Goal: Information Seeking & Learning: Learn about a topic

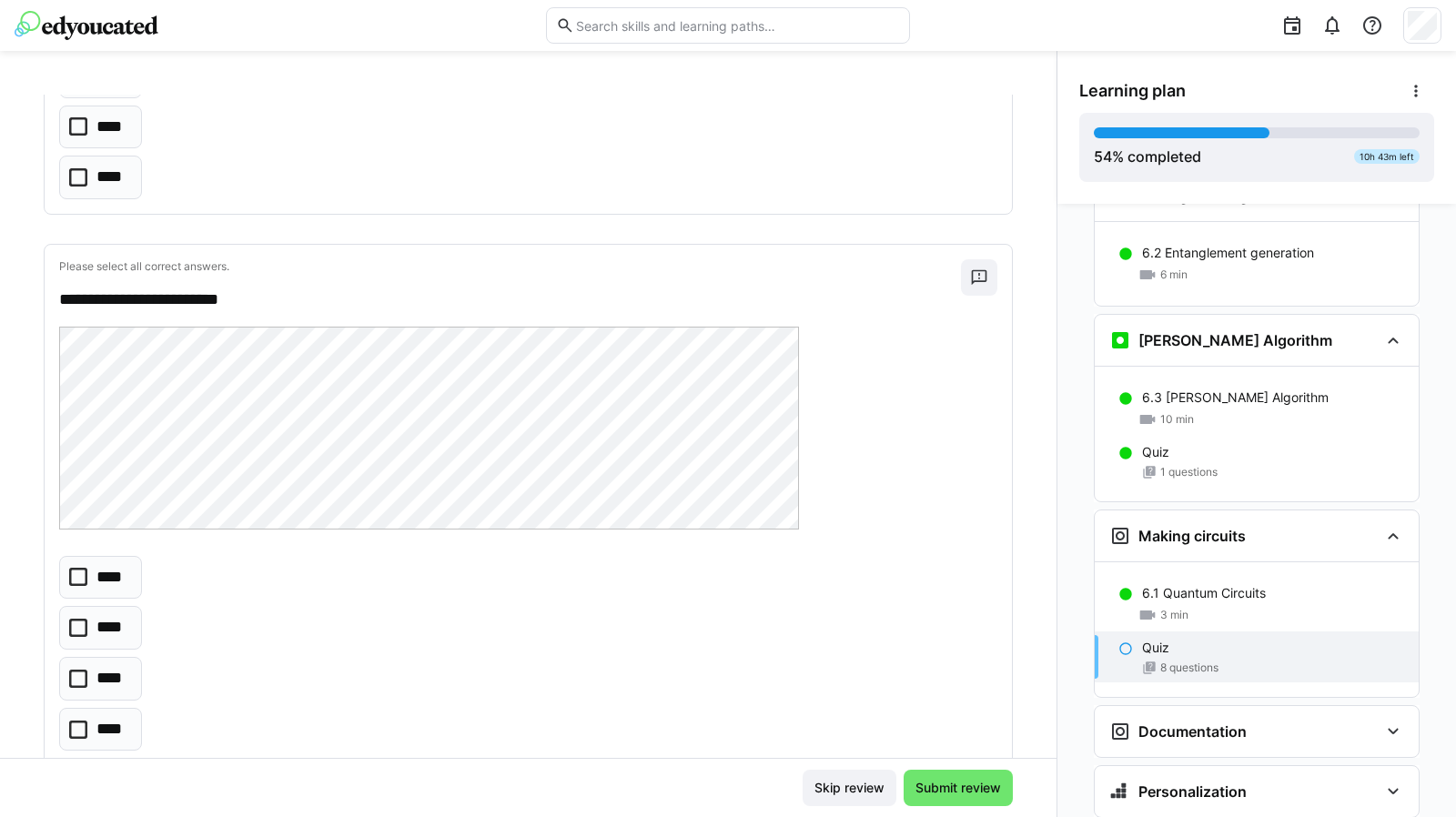
scroll to position [3167, 0]
click at [80, 617] on icon at bounding box center [78, 626] width 18 height 18
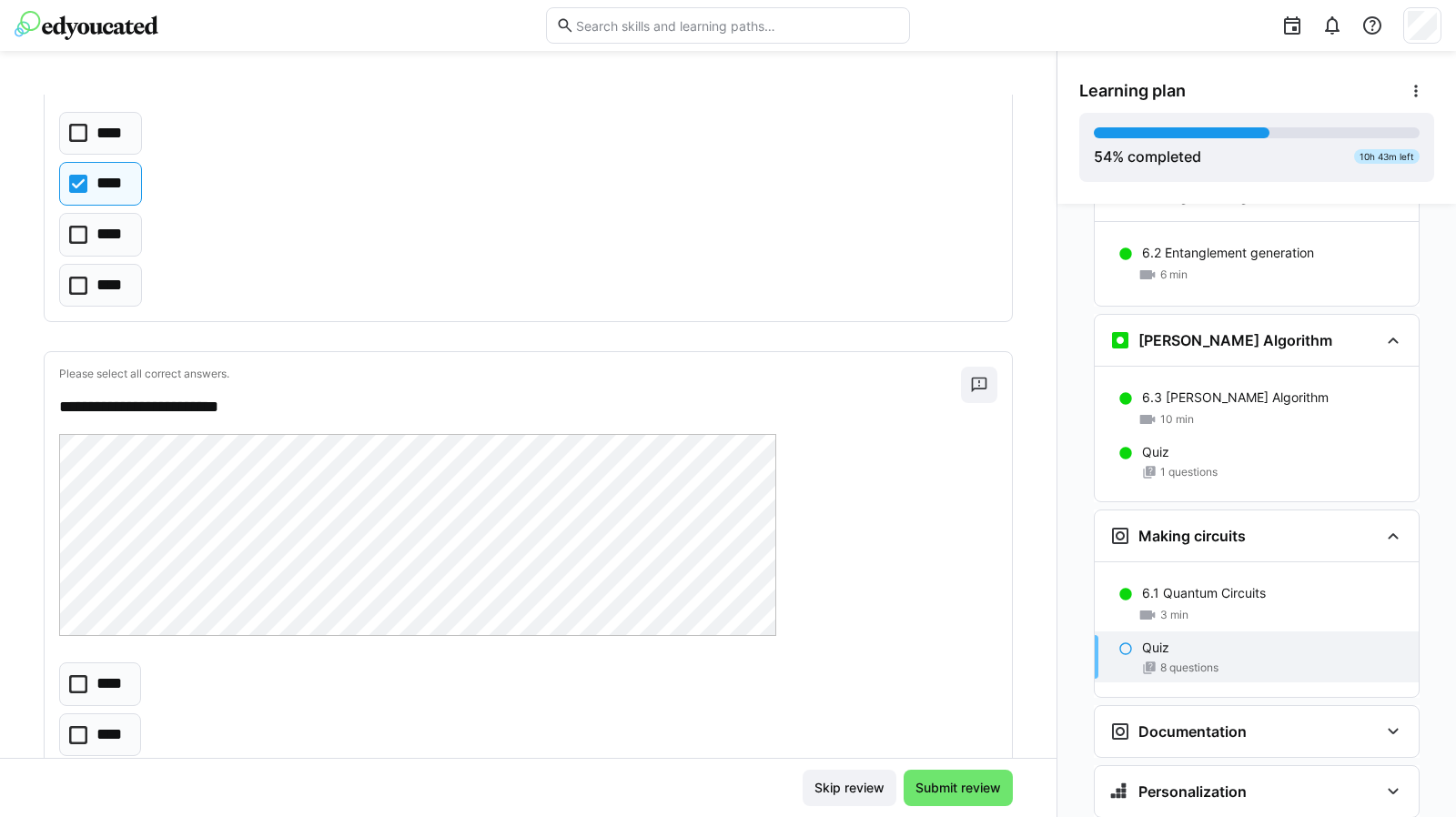
scroll to position [3610, 0]
click at [82, 673] on icon at bounding box center [78, 681] width 18 height 18
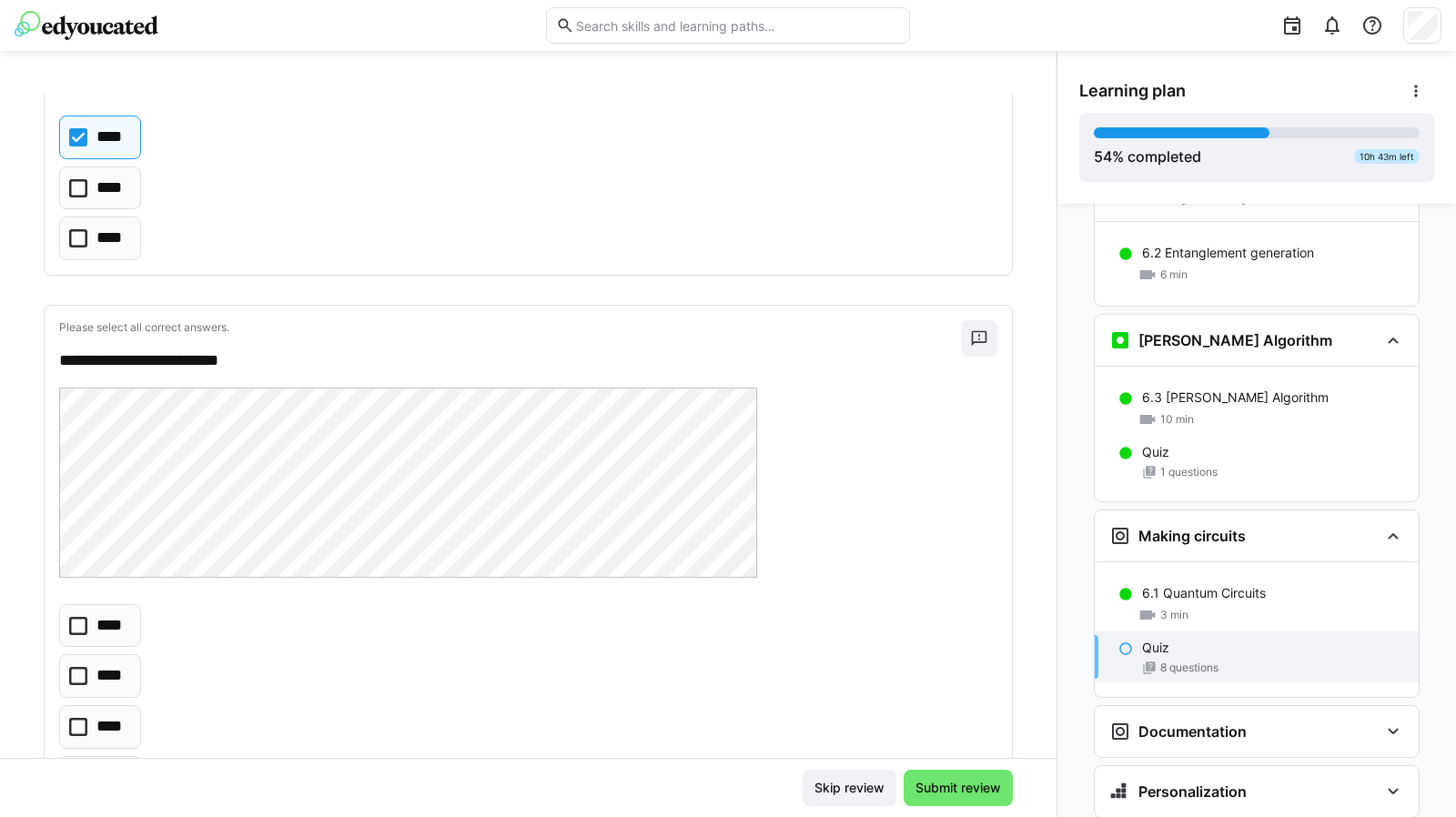
scroll to position [4167, 0]
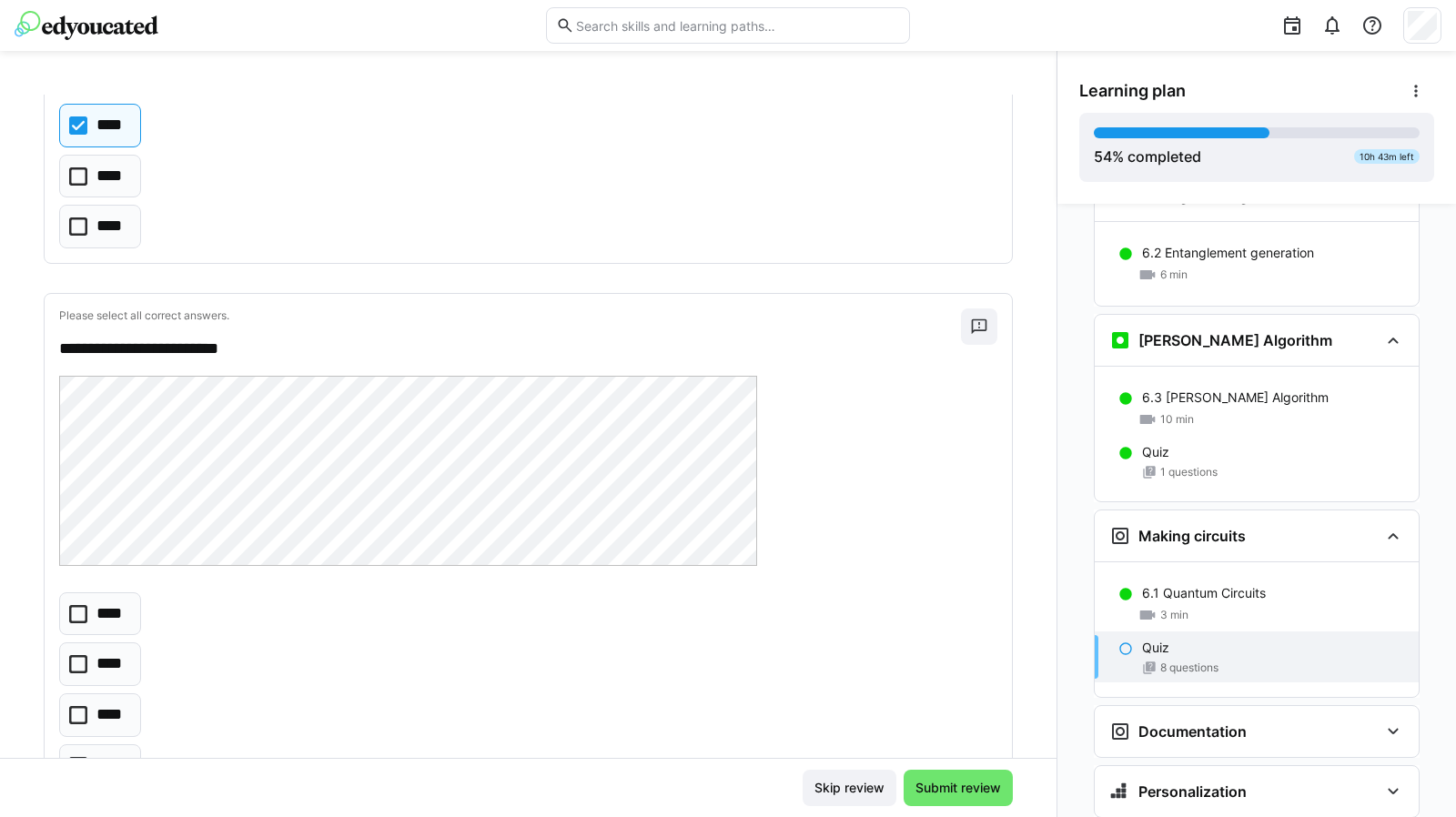
click at [83, 706] on icon at bounding box center [78, 715] width 18 height 18
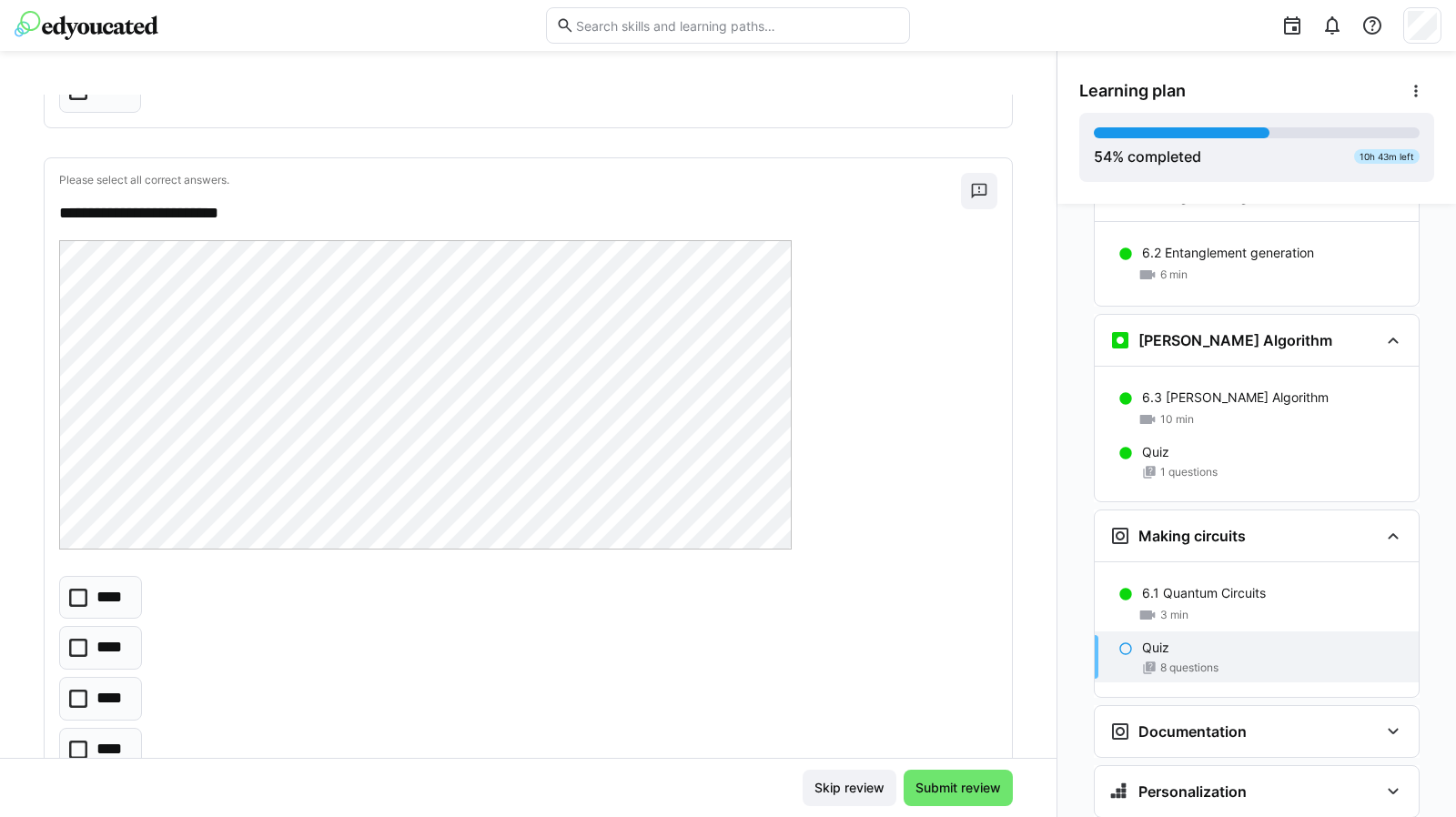
scroll to position [2552, 0]
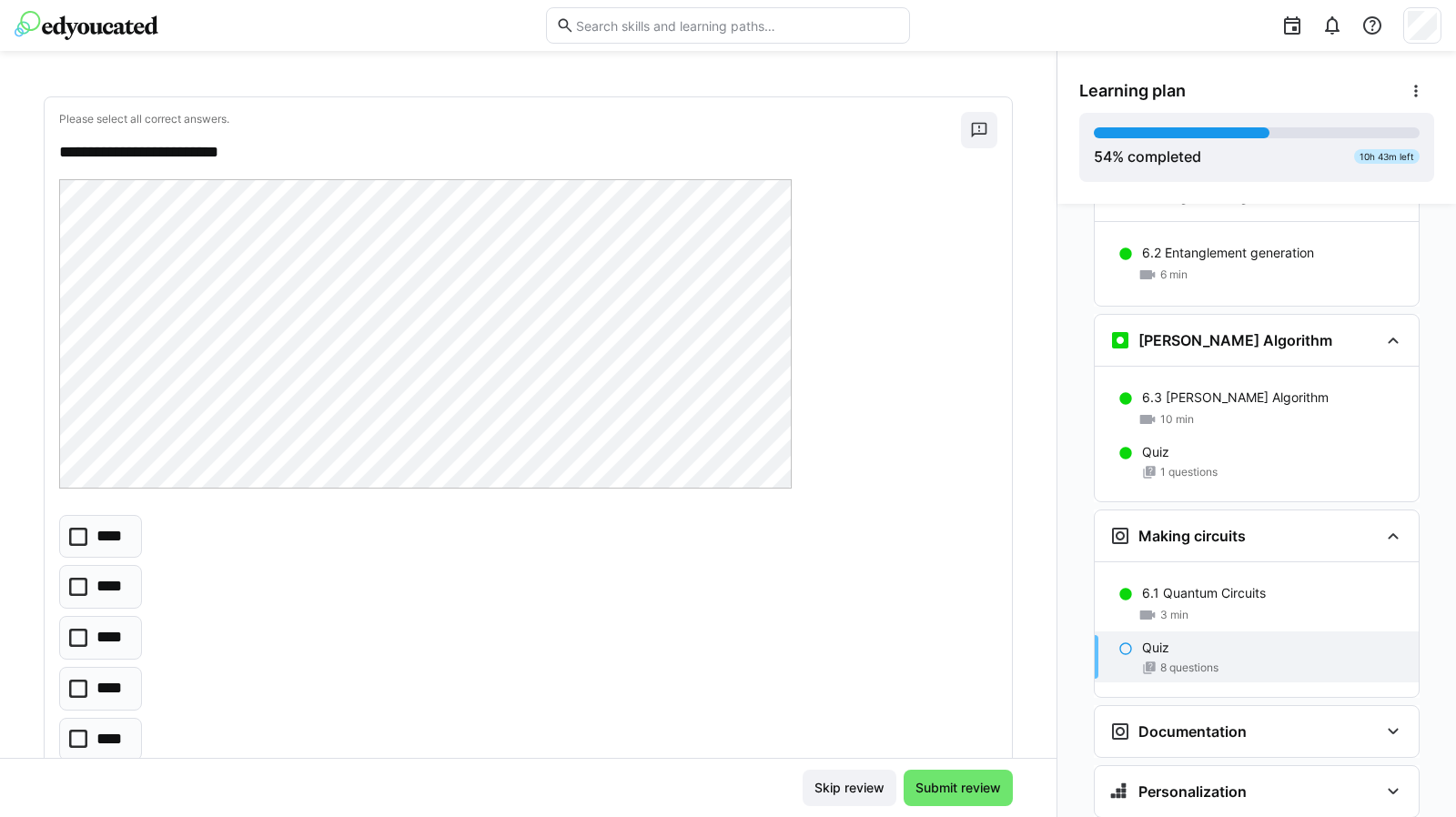
click at [72, 736] on eds-checkbox "****" at bounding box center [100, 739] width 82 height 44
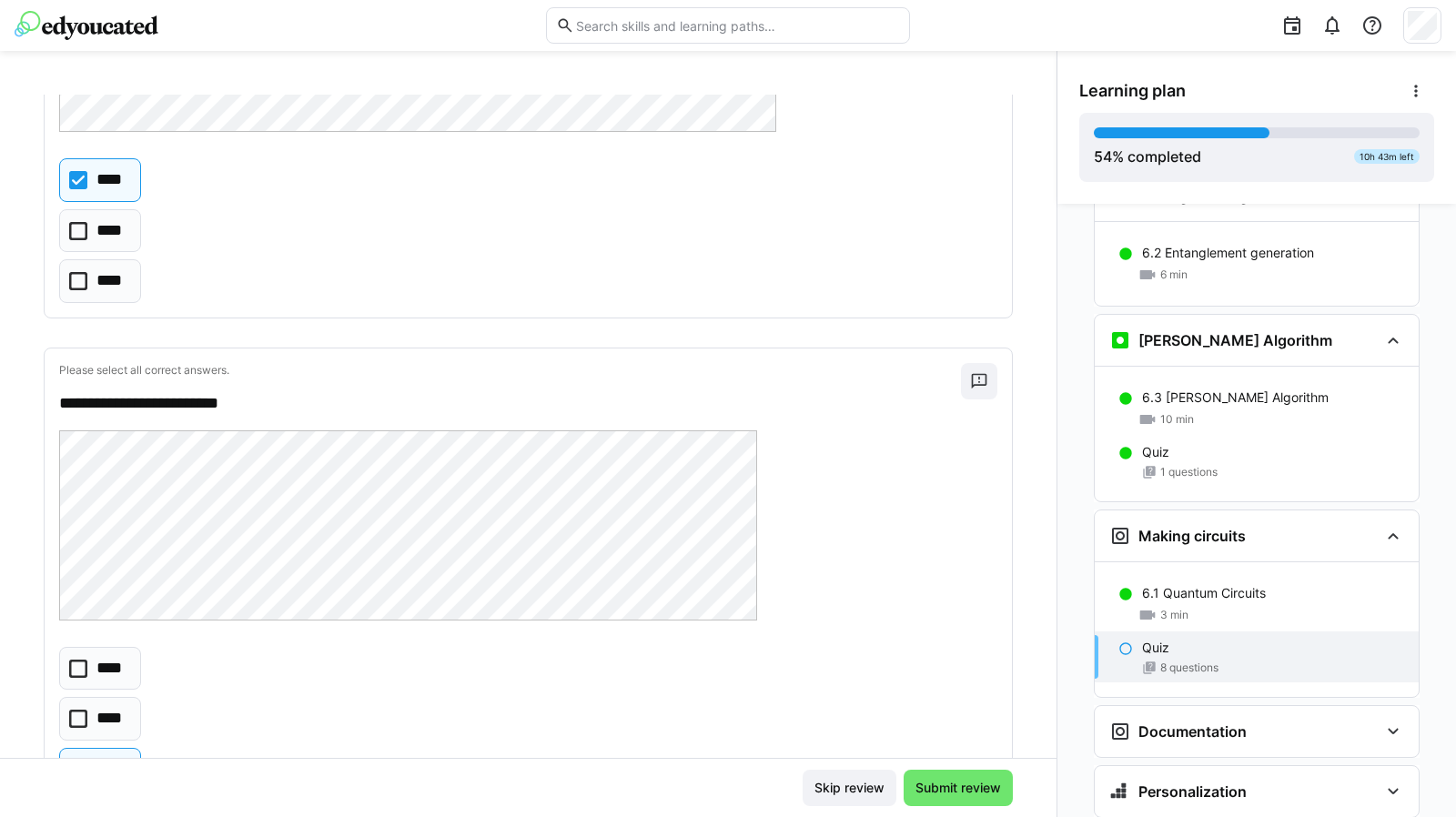
scroll to position [4235, 0]
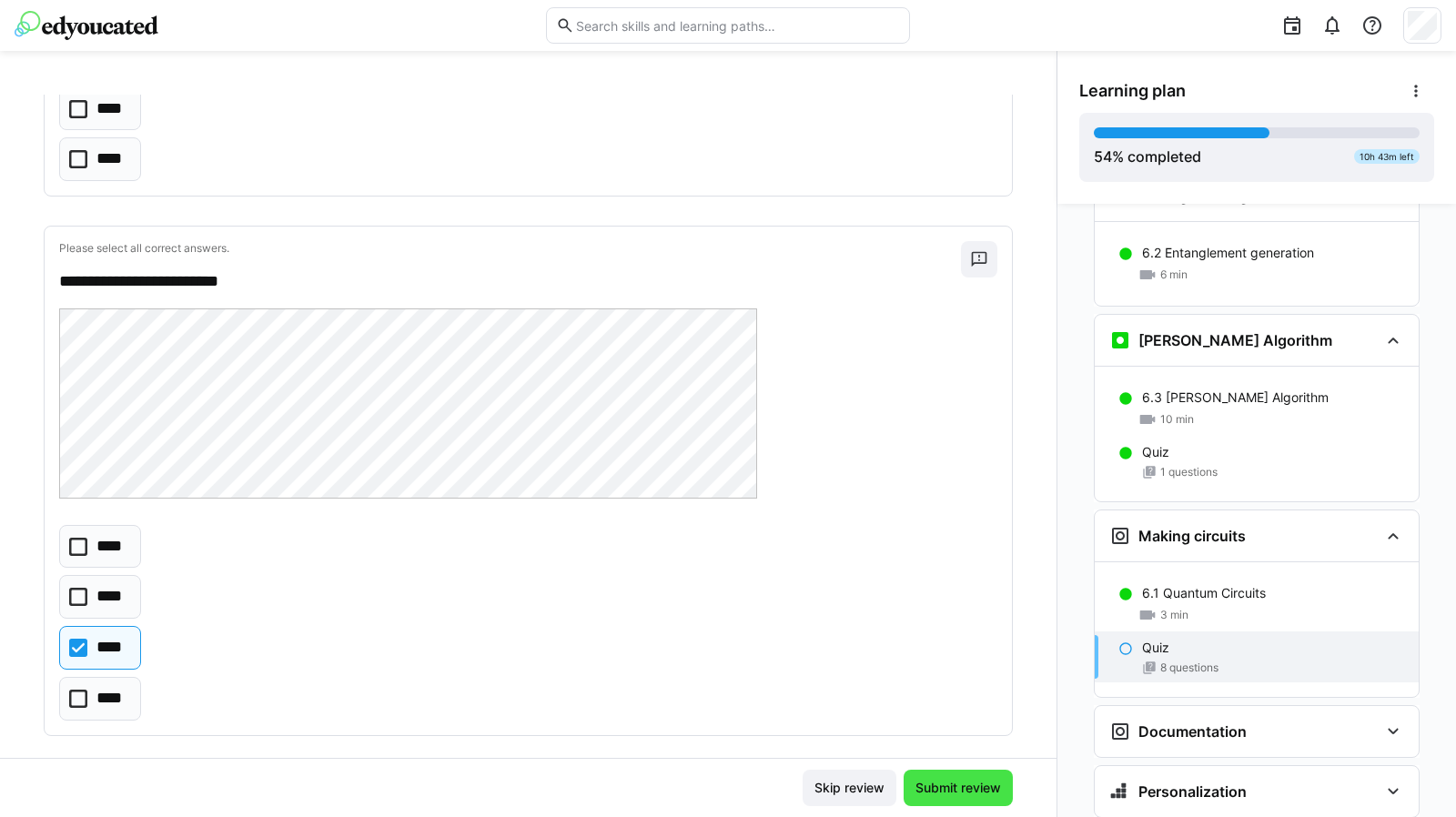
click at [970, 783] on span "Submit review" at bounding box center [958, 788] width 91 height 18
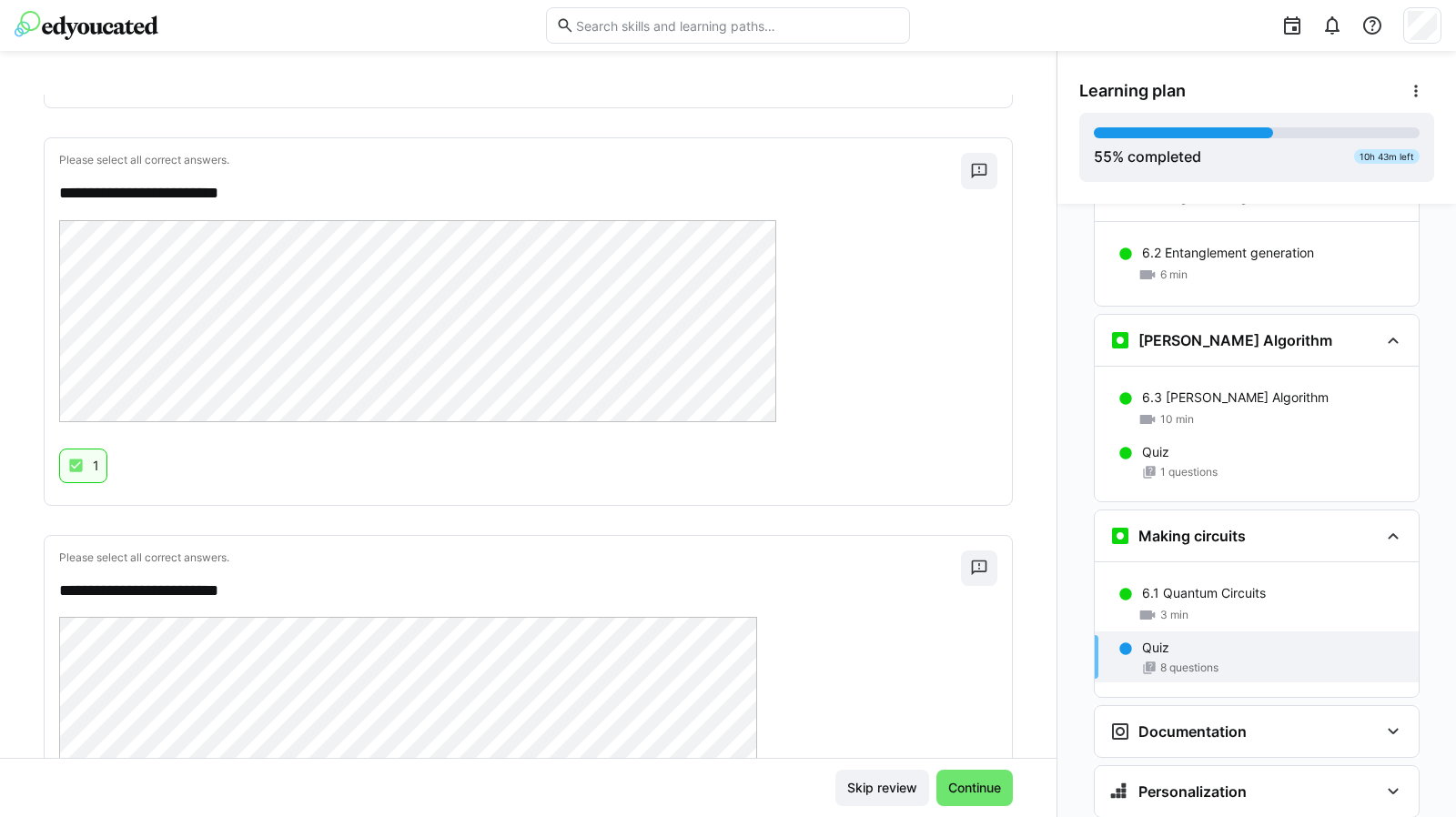
scroll to position [3258, 0]
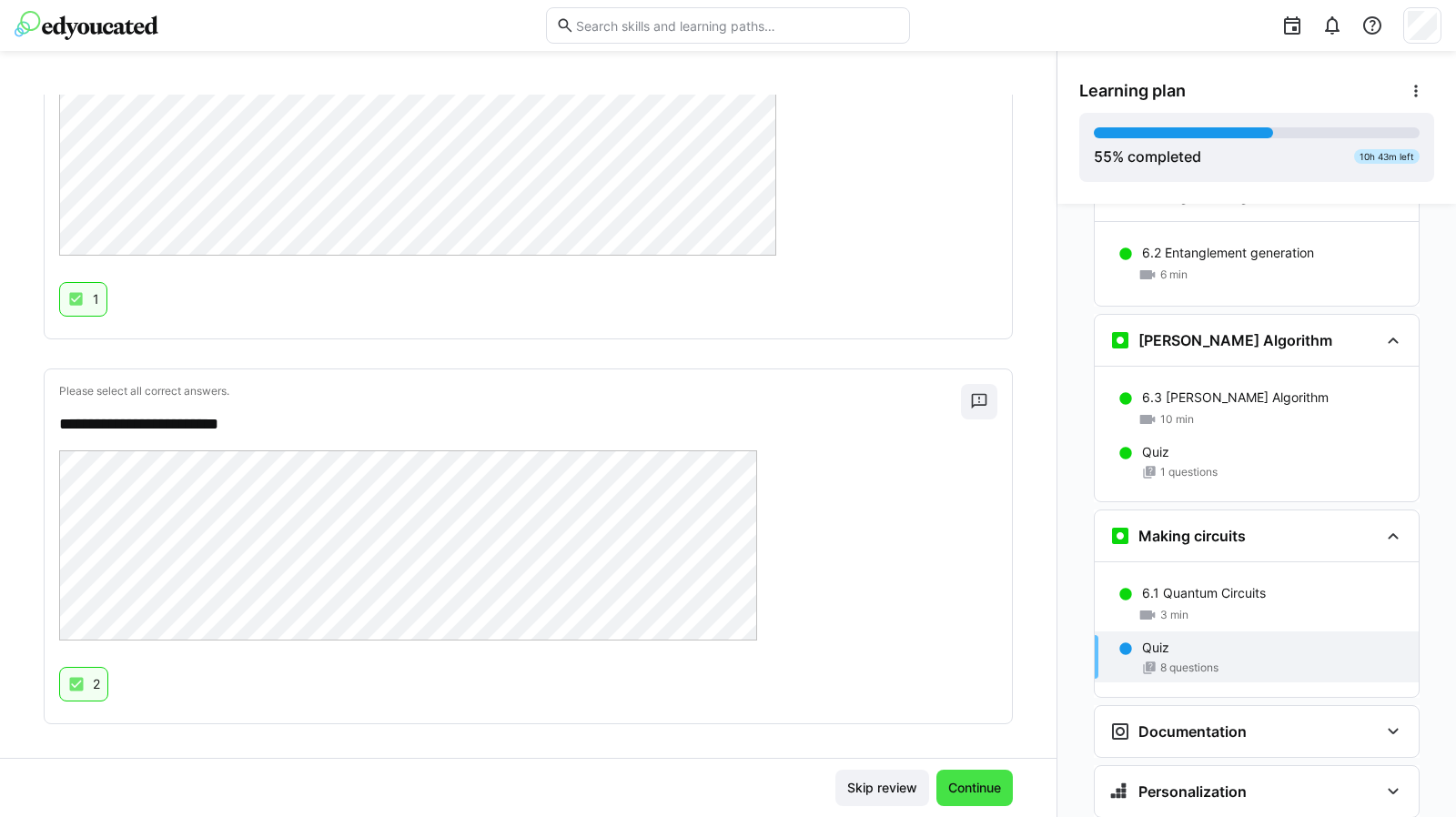
click at [968, 790] on span "Continue" at bounding box center [974, 788] width 58 height 18
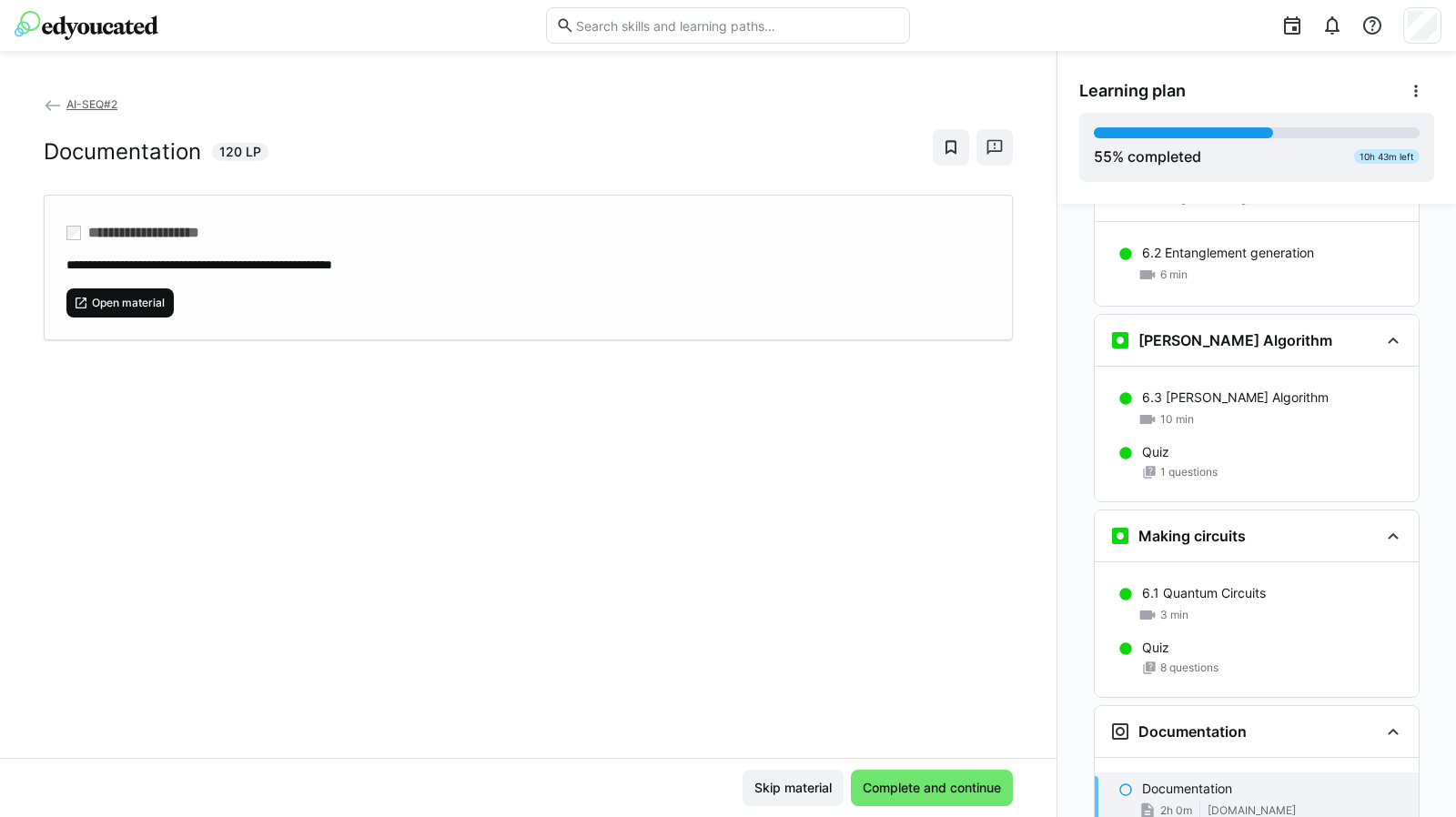
click at [153, 304] on span "Open material" at bounding box center [128, 302] width 77 height 14
click at [932, 790] on span "Complete and continue" at bounding box center [932, 788] width 144 height 18
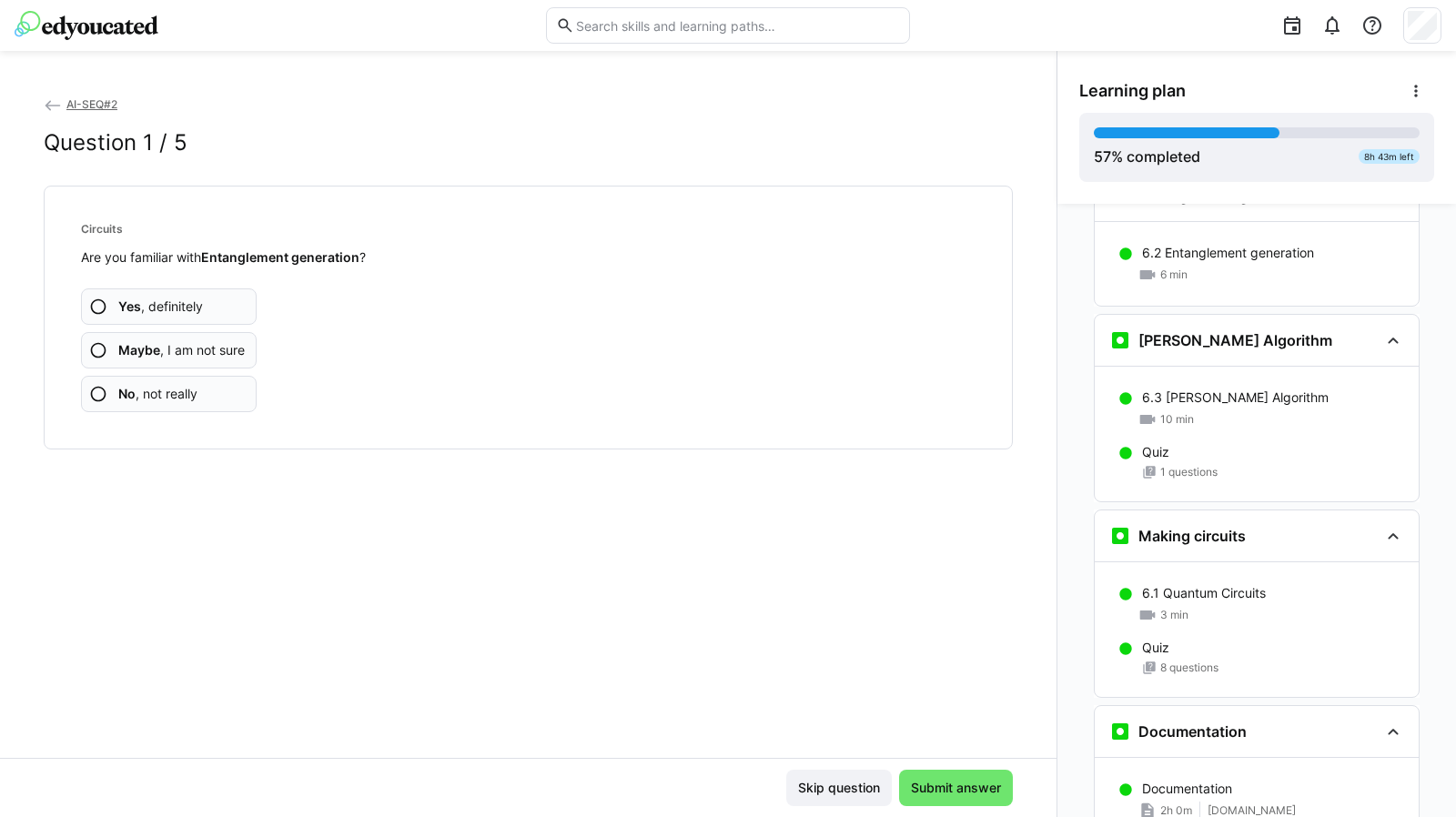
scroll to position [2683, 0]
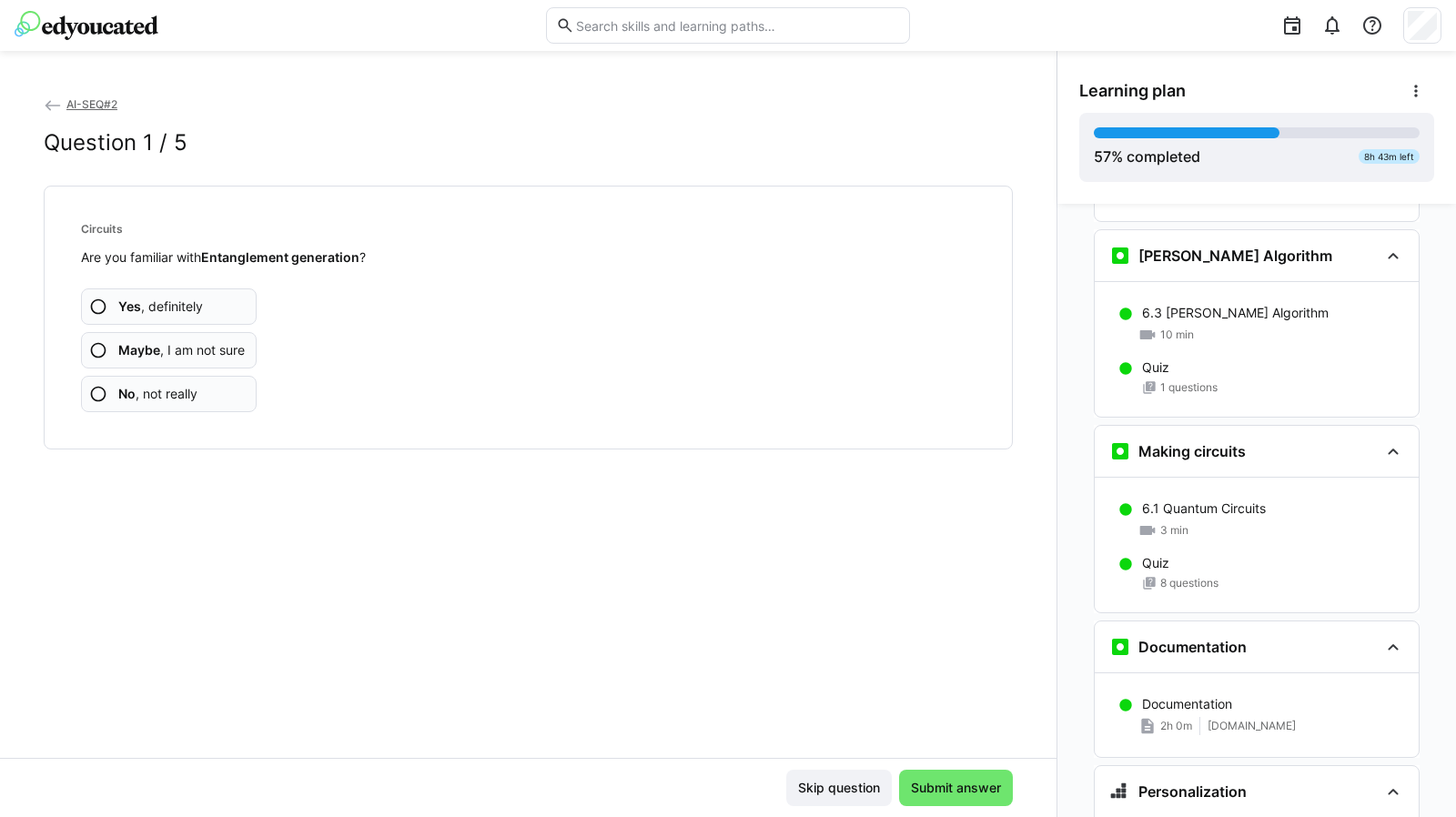
click at [195, 396] on span "No , not really" at bounding box center [158, 393] width 80 height 18
click at [178, 390] on span "No , not really" at bounding box center [158, 393] width 80 height 18
click at [176, 390] on span "No , not really" at bounding box center [158, 393] width 80 height 18
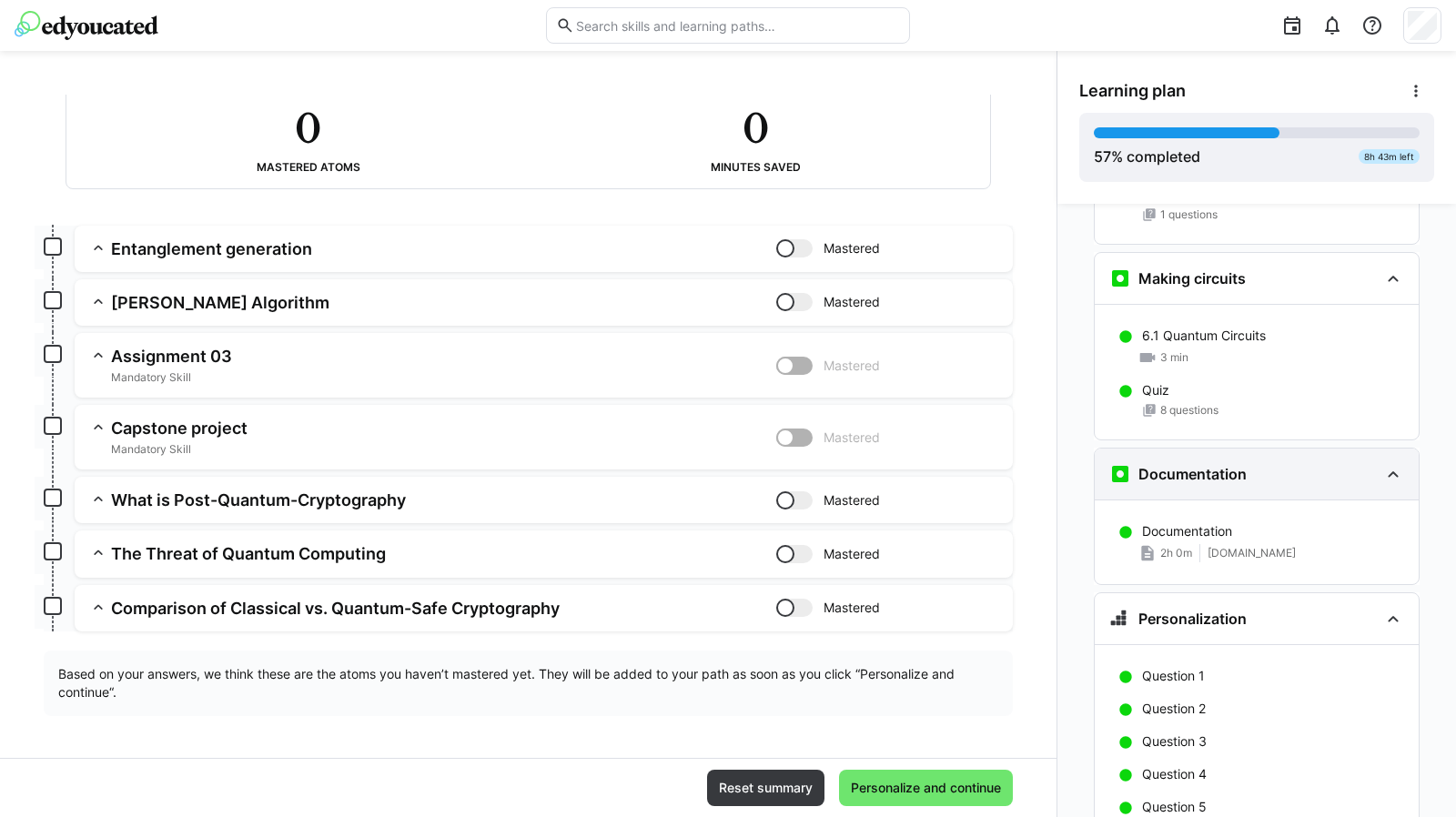
scroll to position [2910, 0]
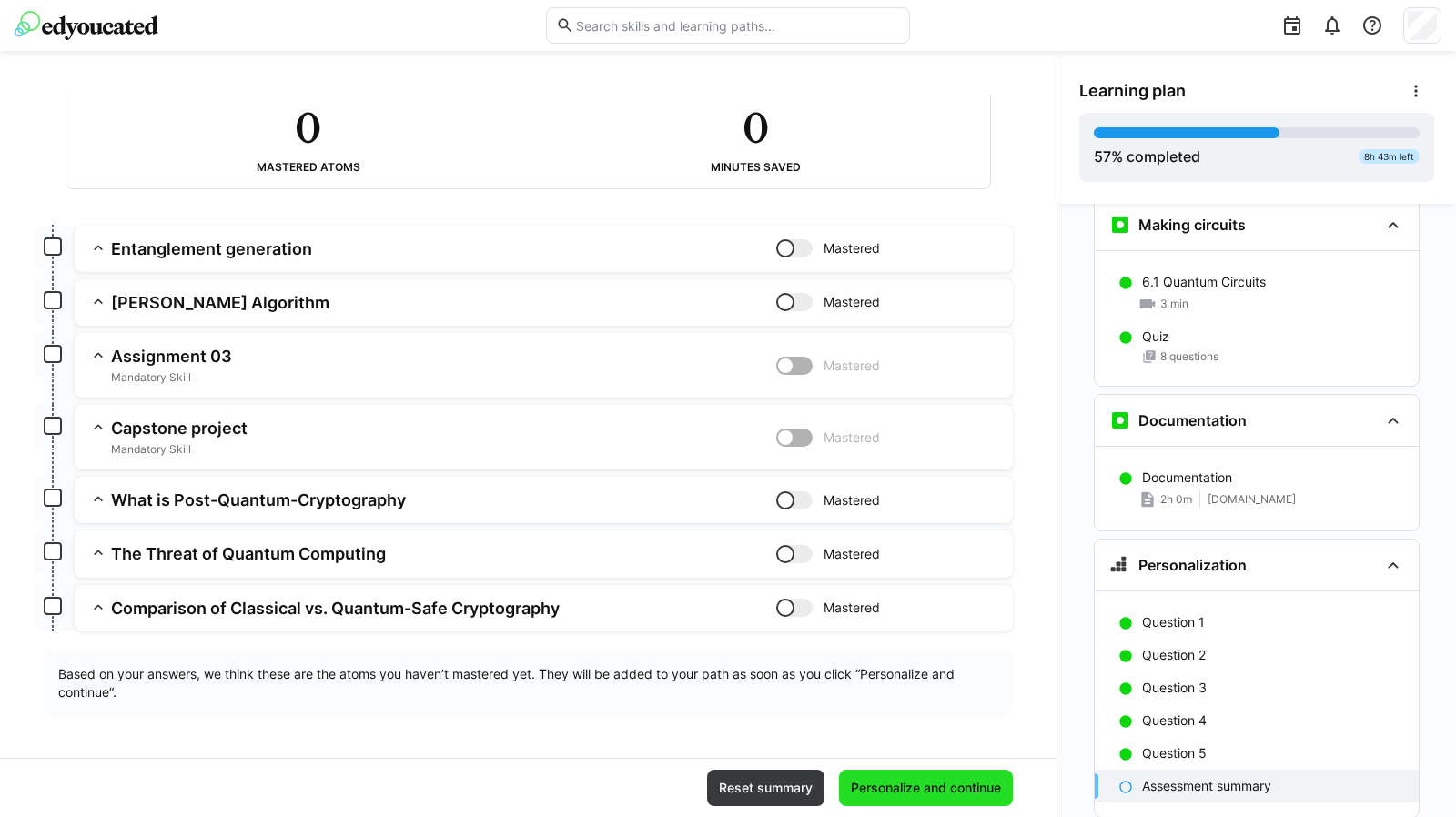
click at [946, 780] on span "Personalize and continue" at bounding box center [926, 788] width 155 height 18
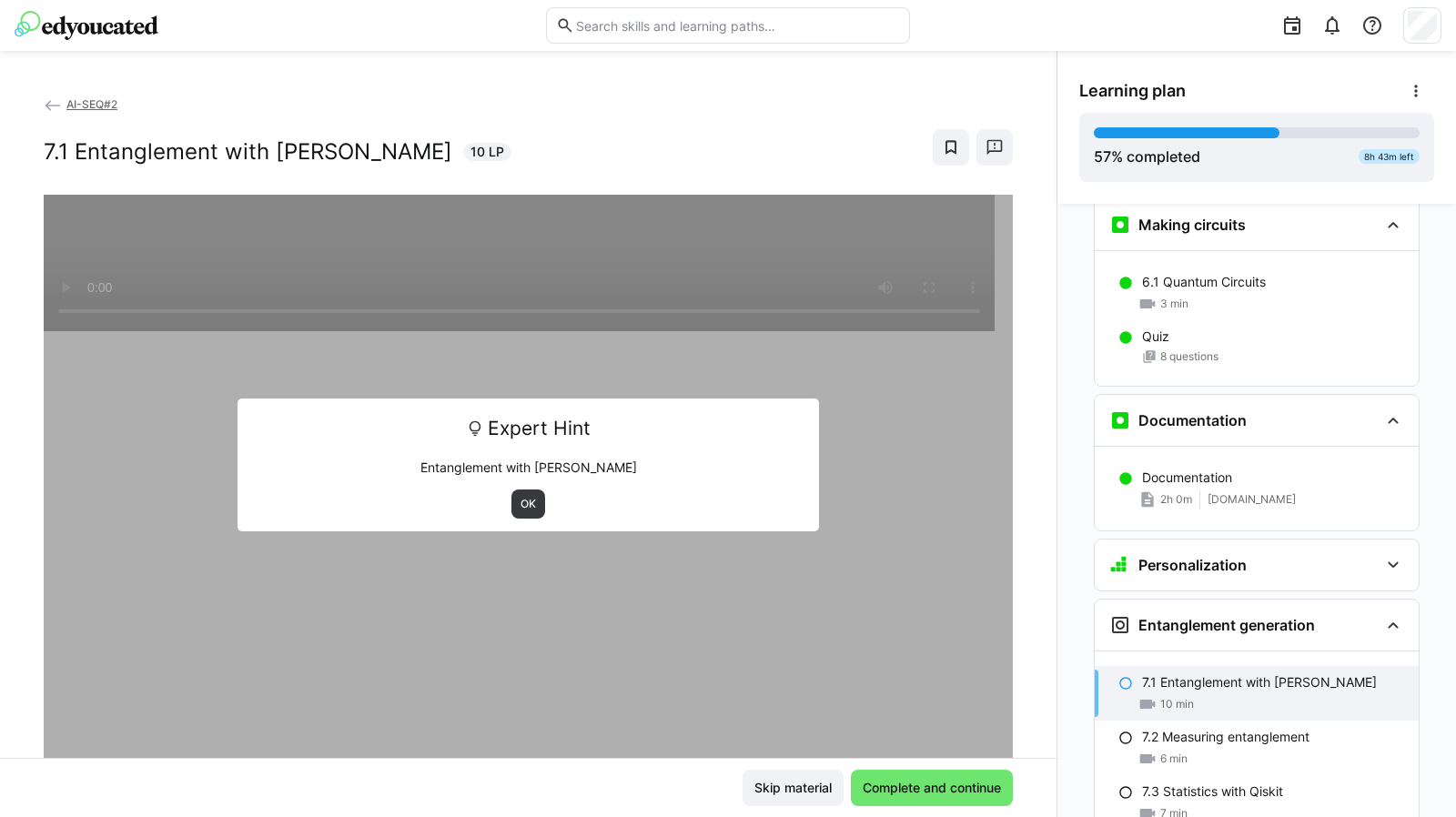
scroll to position [3259, 0]
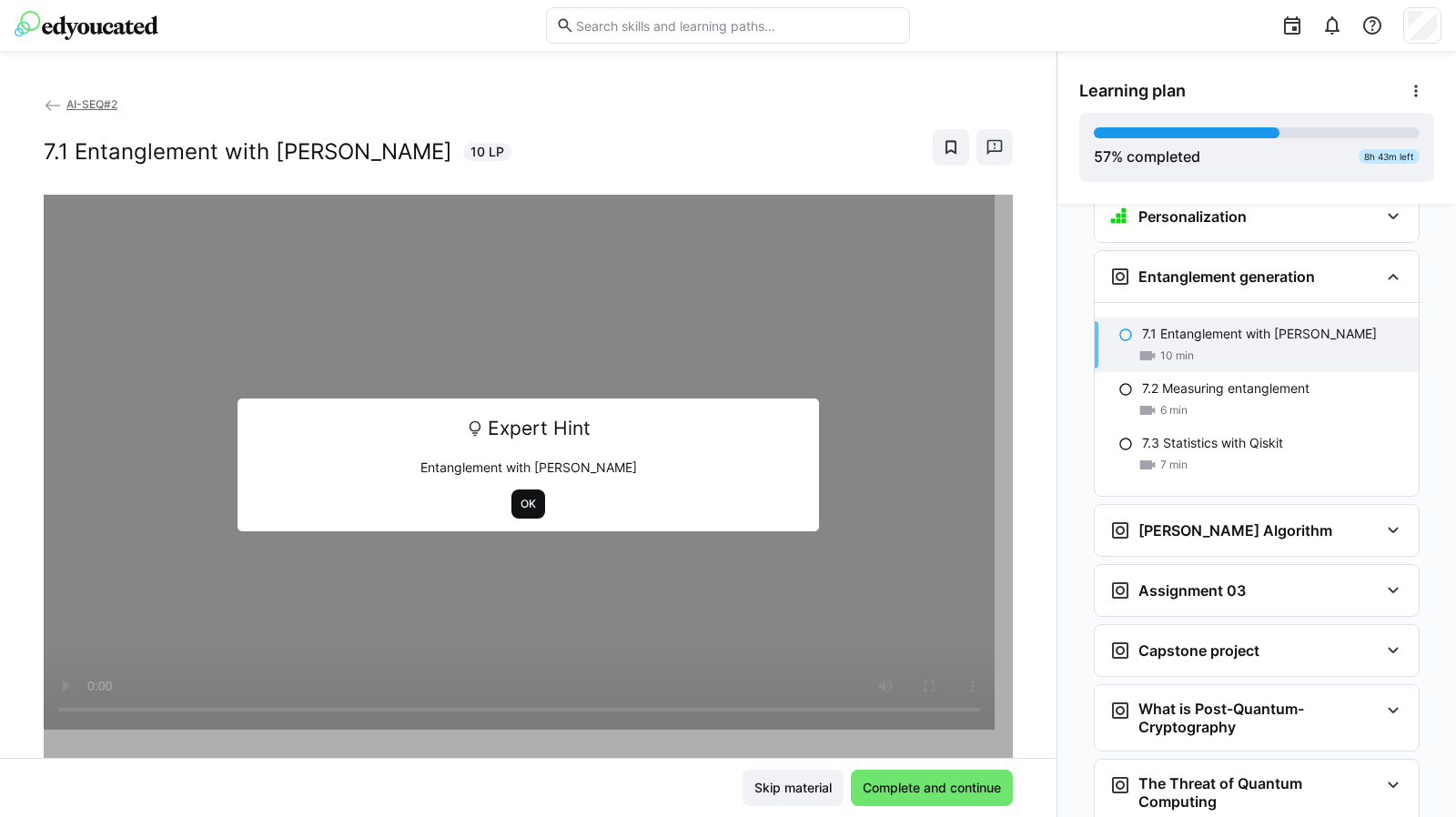
click at [519, 502] on span "OK" at bounding box center [528, 503] width 19 height 14
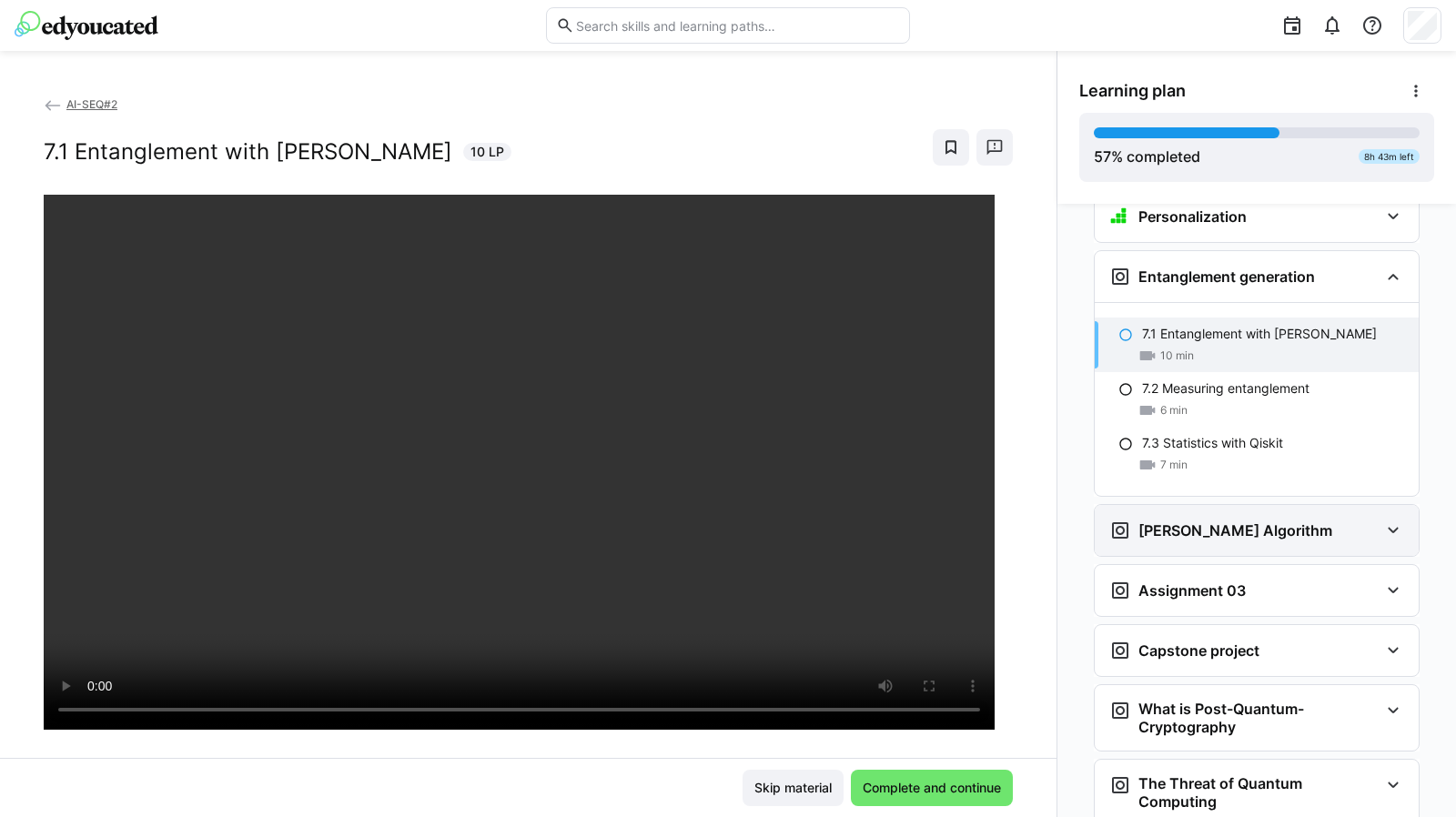
click at [1385, 519] on eds-icon at bounding box center [1392, 530] width 22 height 22
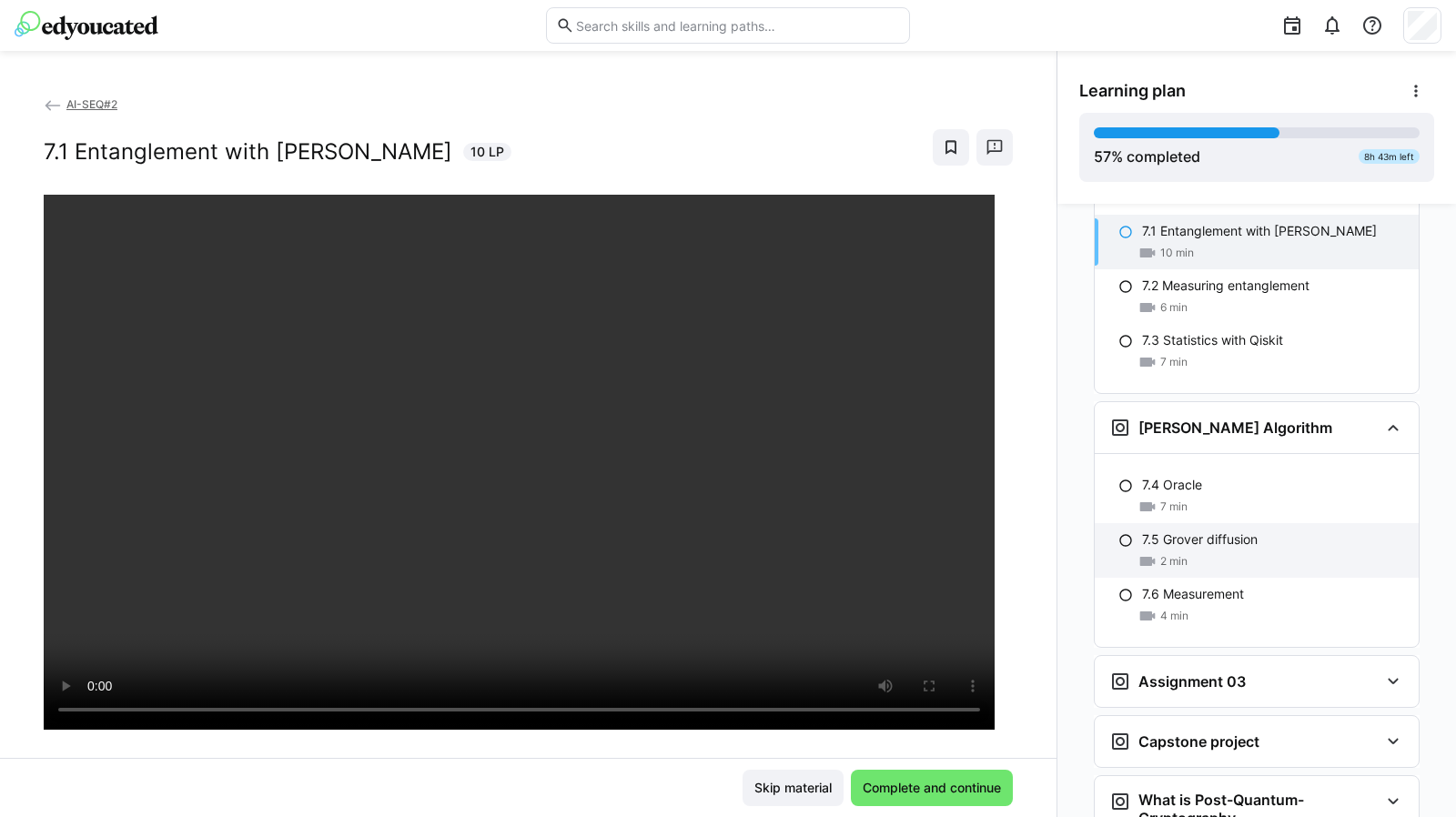
scroll to position [3419, 0]
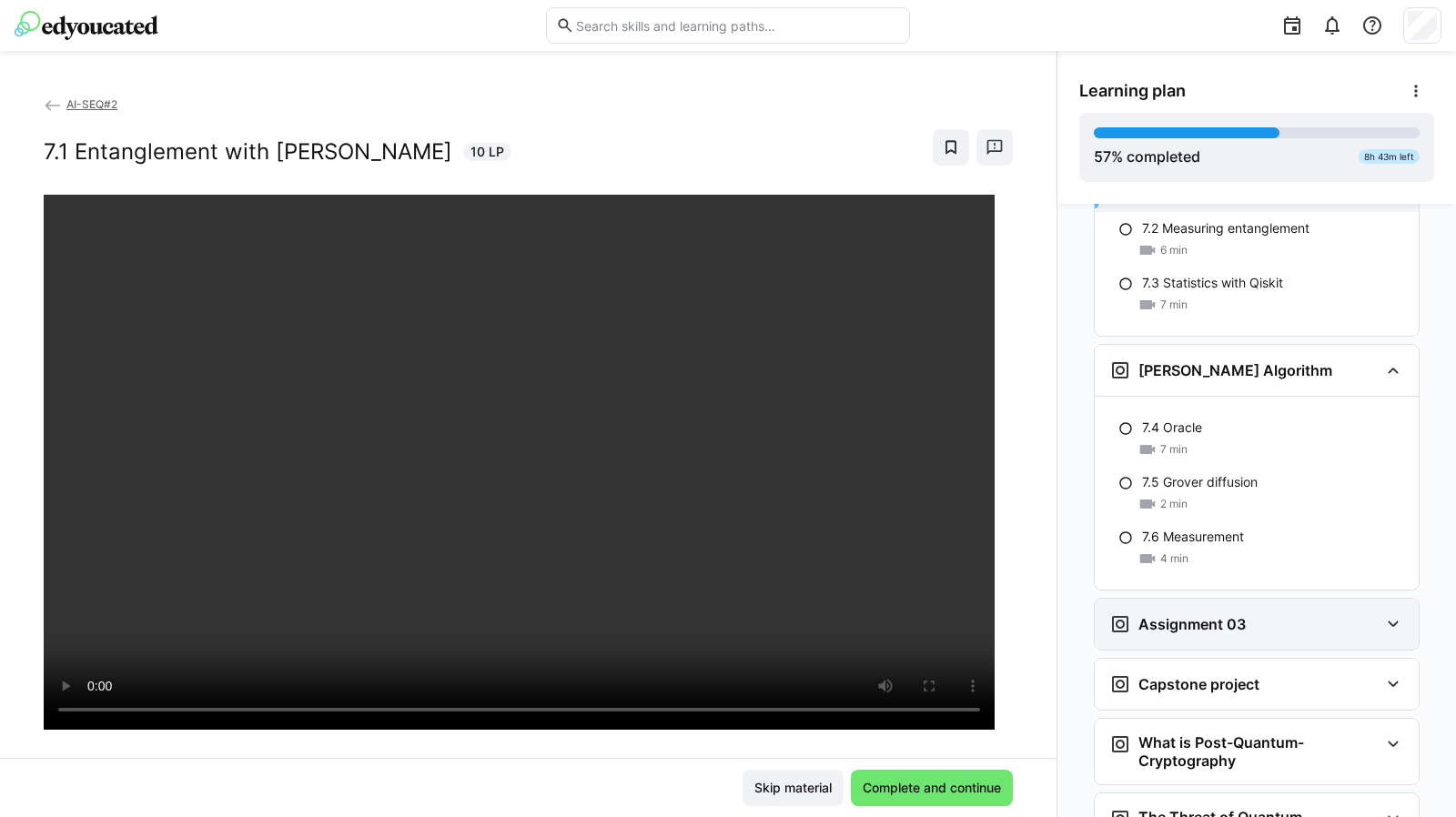
click at [1383, 613] on eds-icon at bounding box center [1392, 624] width 22 height 22
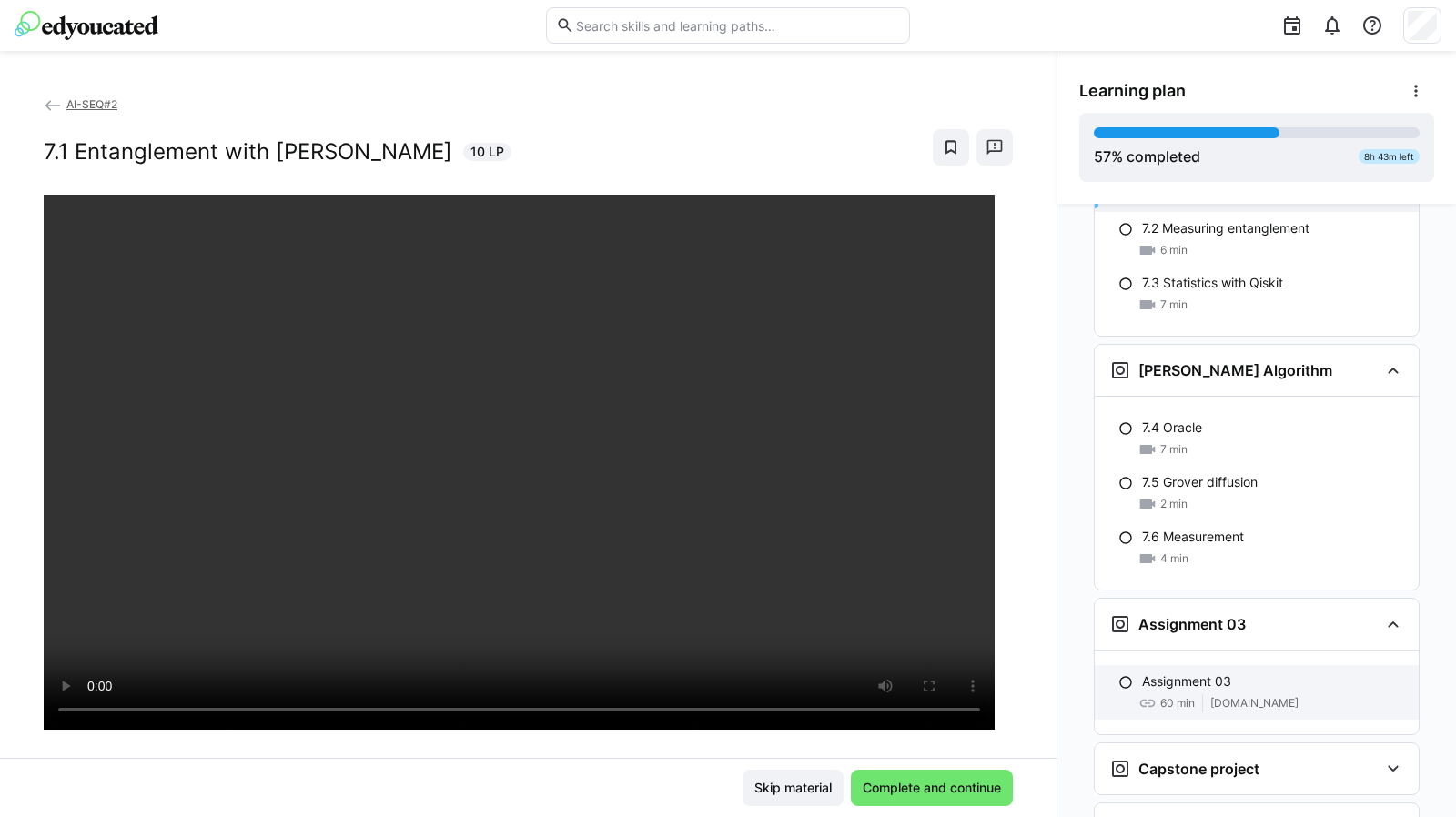
click at [1193, 672] on p "Assignment 03" at bounding box center [1187, 681] width 89 height 18
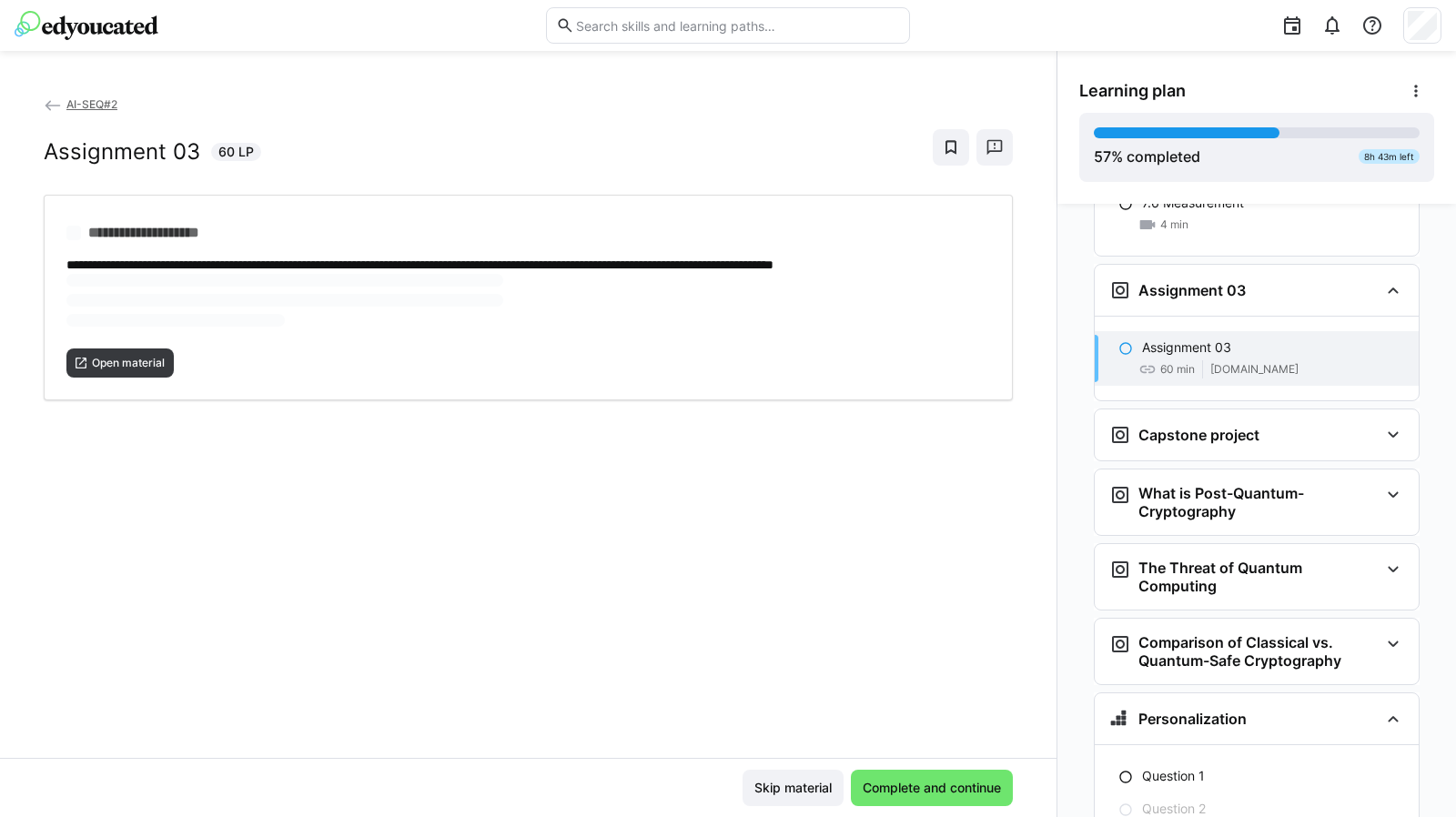
scroll to position [3754, 0]
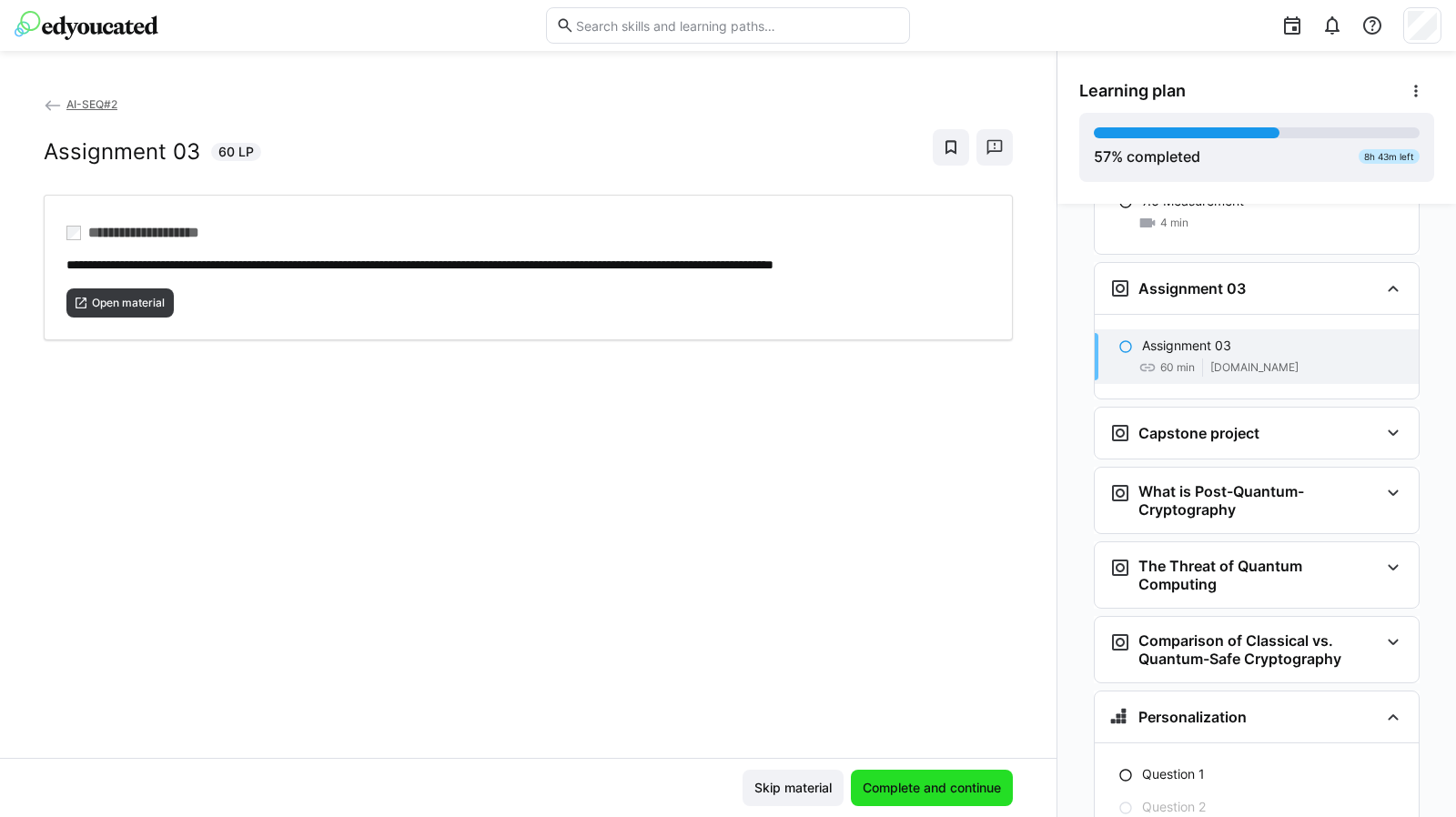
click at [883, 789] on span "Complete and continue" at bounding box center [932, 788] width 144 height 18
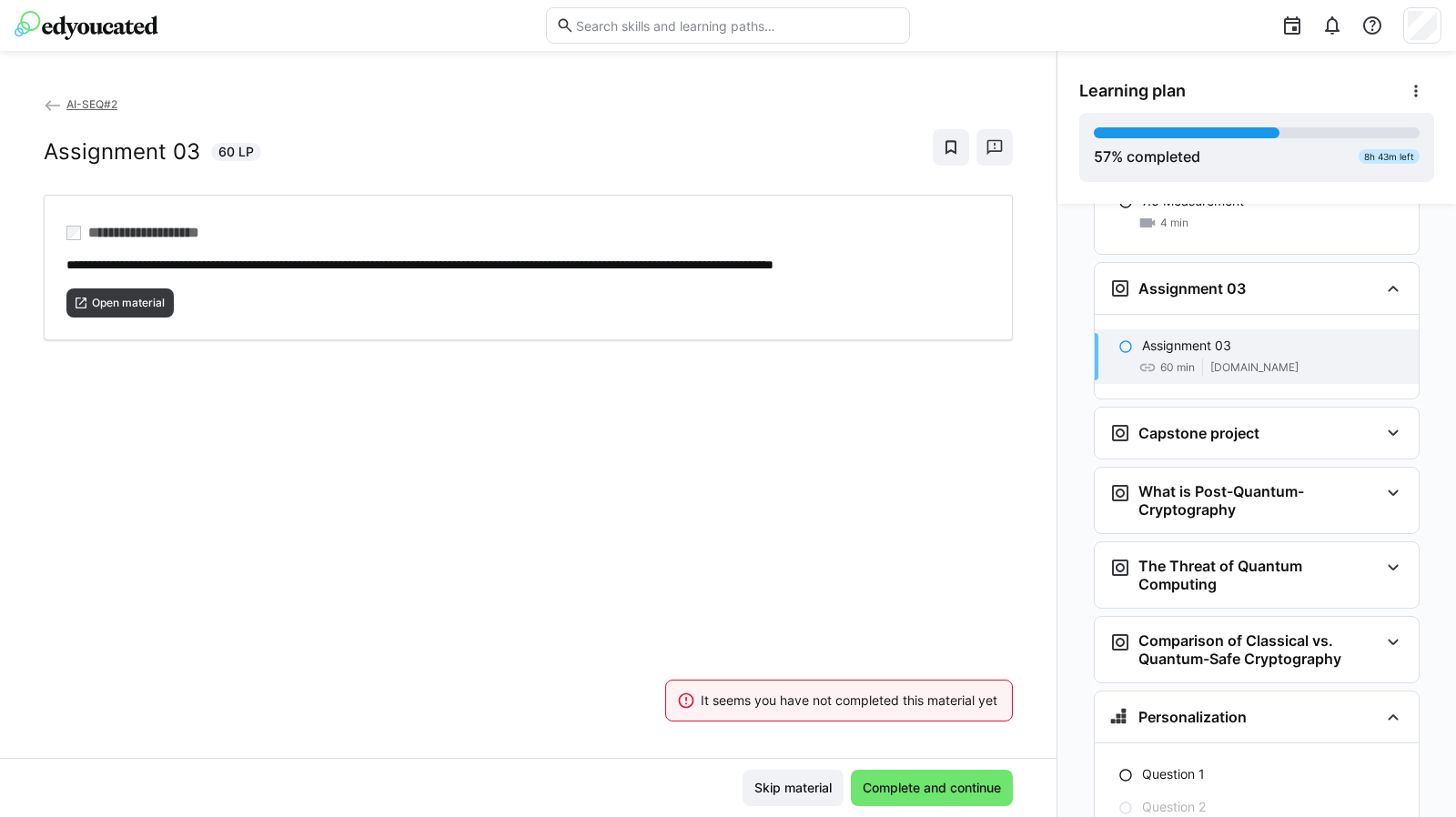
click at [799, 498] on div "**********" at bounding box center [528, 427] width 1057 height 663
click at [155, 310] on span "Open material" at bounding box center [128, 302] width 77 height 14
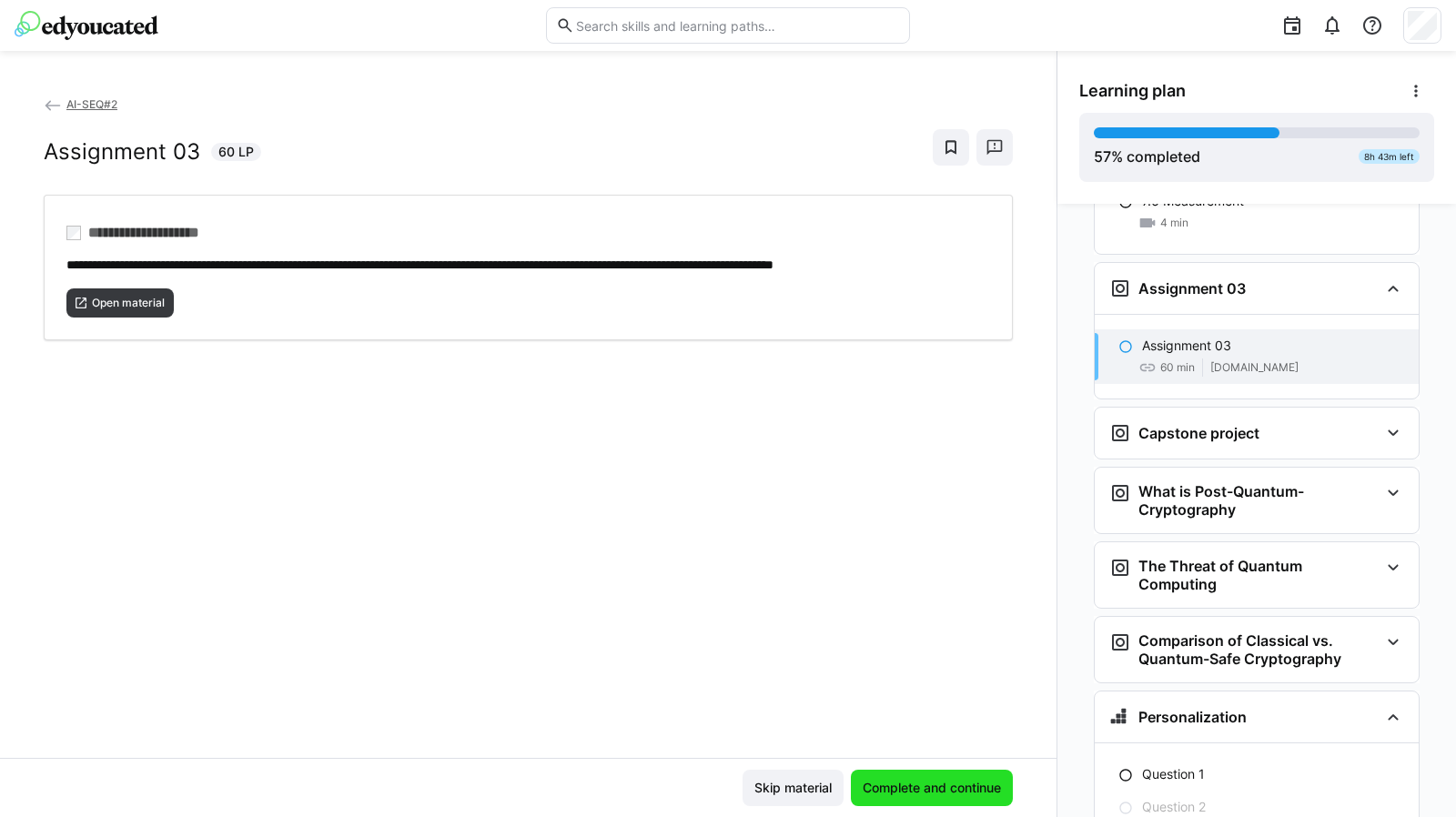
click at [902, 784] on span "Complete and continue" at bounding box center [932, 788] width 144 height 18
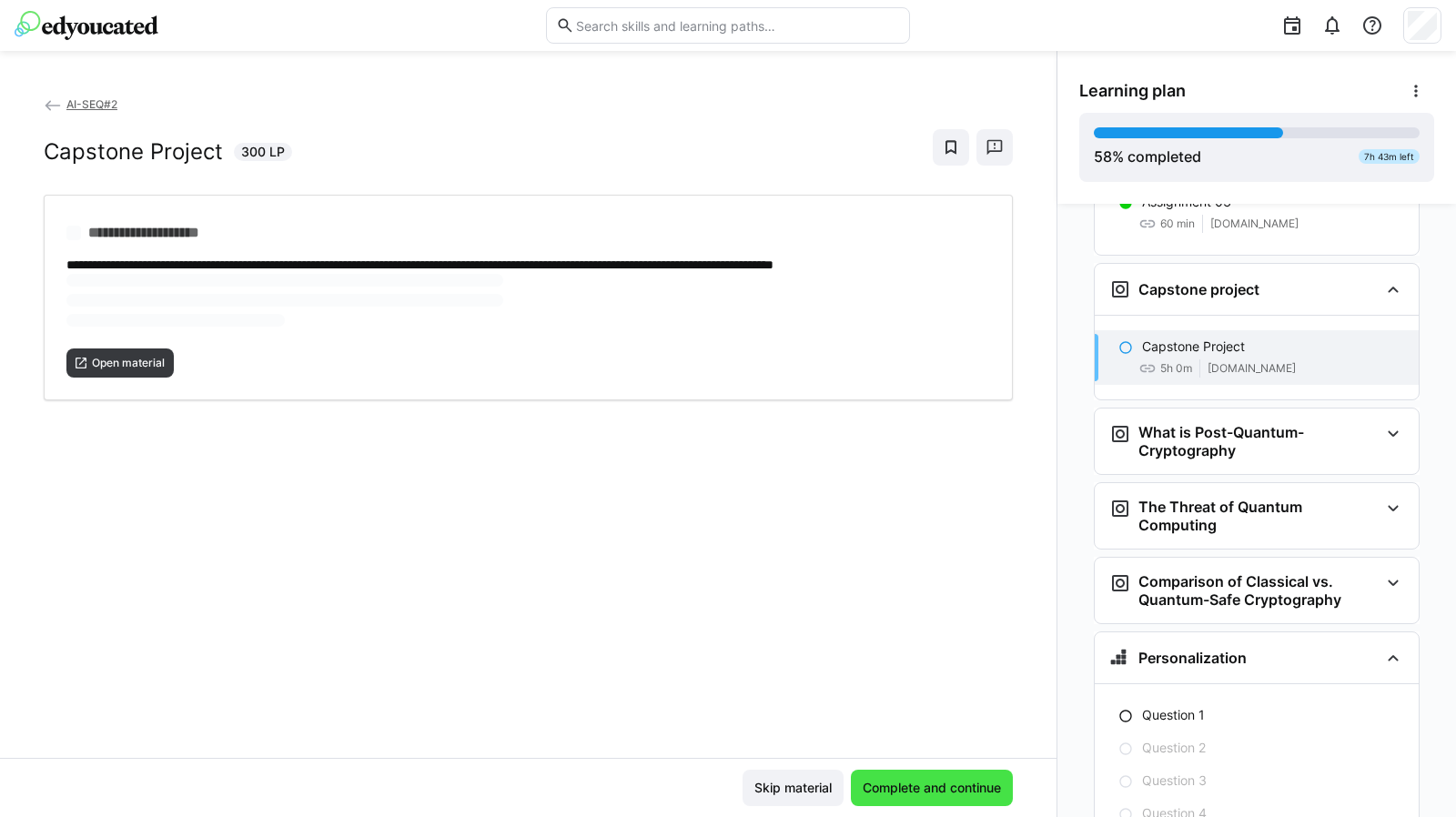
scroll to position [3898, 0]
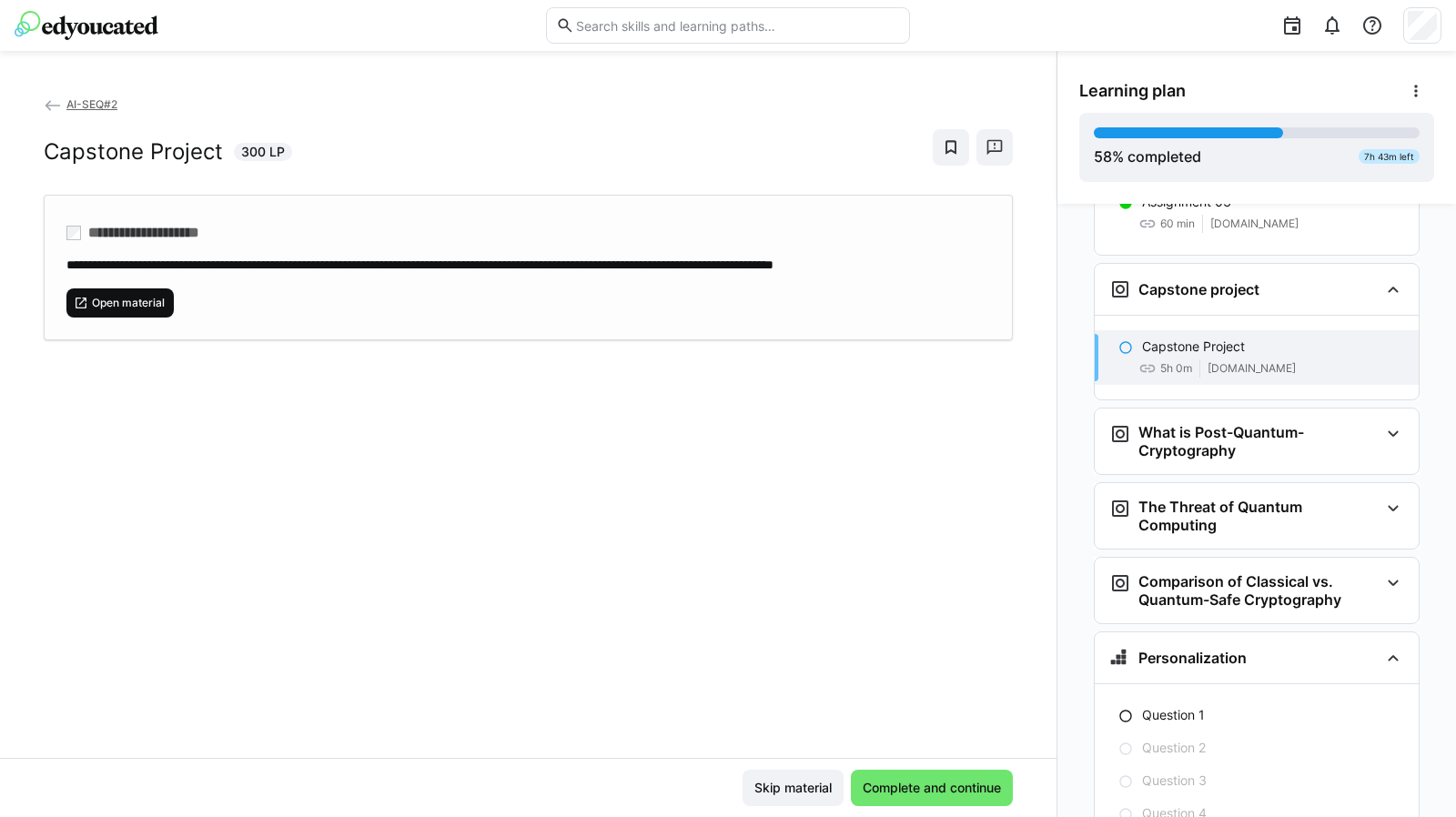
click at [136, 308] on span "Open material" at bounding box center [119, 302] width 107 height 29
click at [896, 783] on span "Complete and continue" at bounding box center [932, 788] width 144 height 18
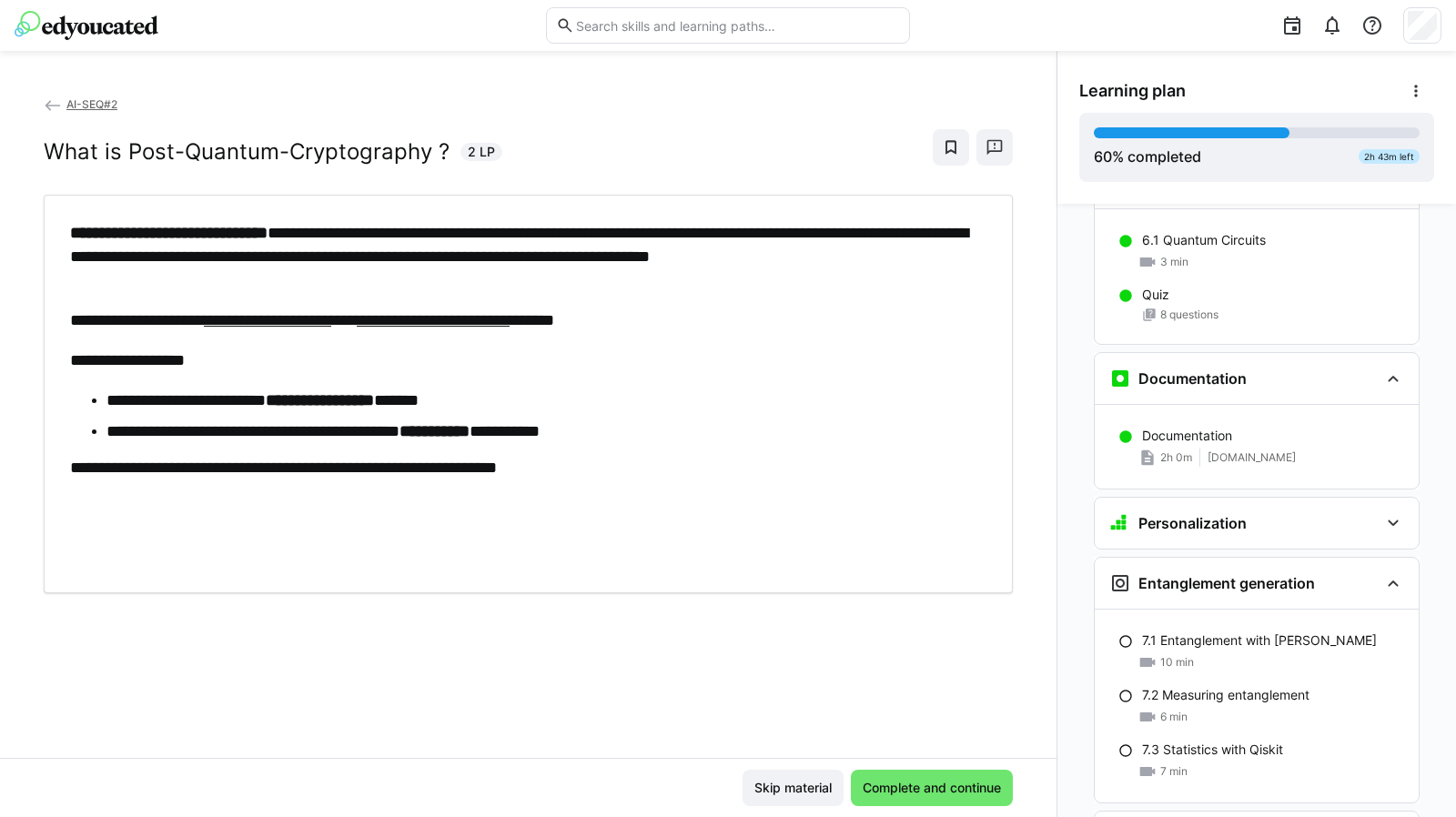
scroll to position [2950, 0]
click at [1210, 632] on p "7.1 Entanglement with [PERSON_NAME]" at bounding box center [1260, 641] width 235 height 18
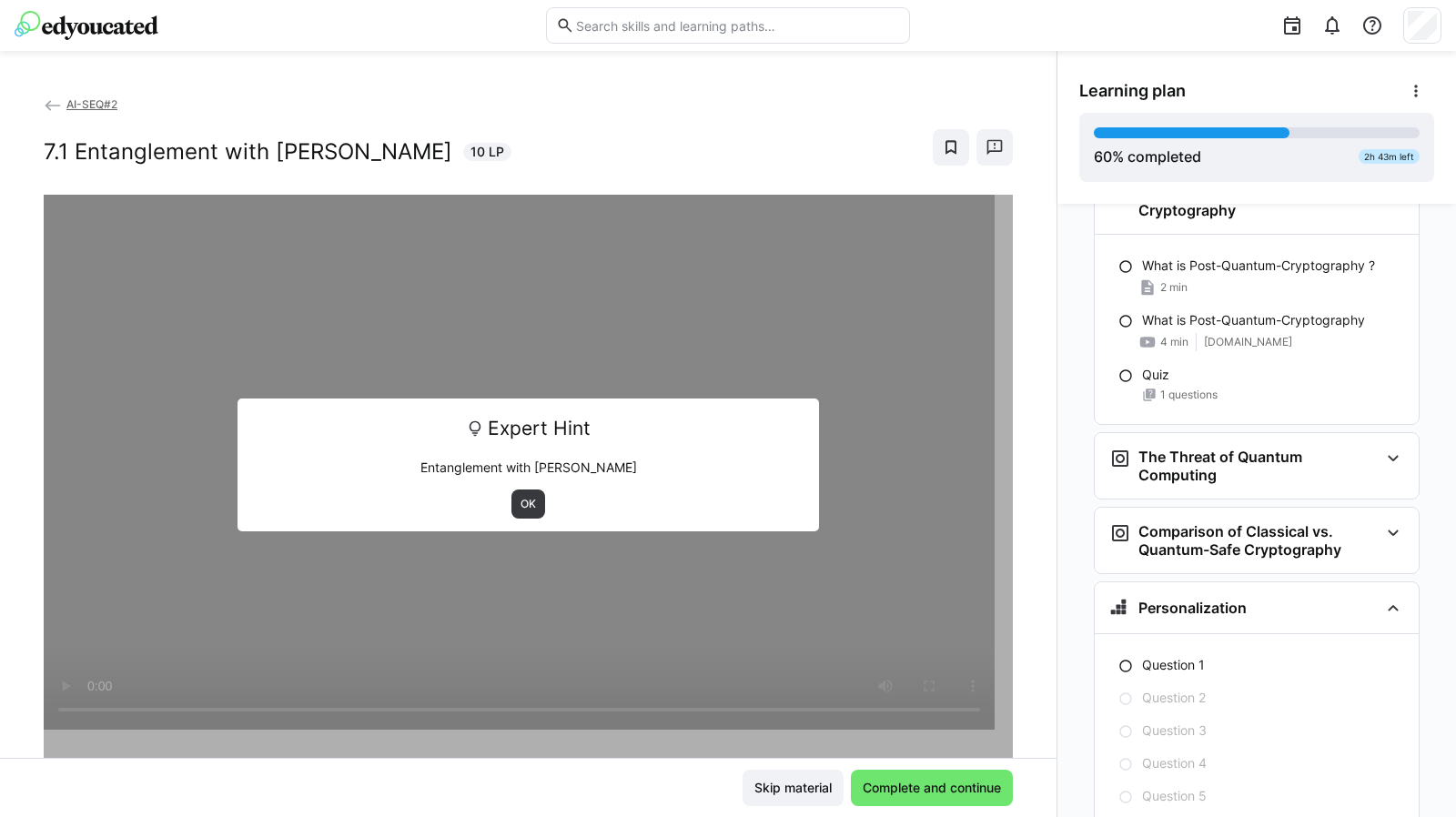
scroll to position [4177, 0]
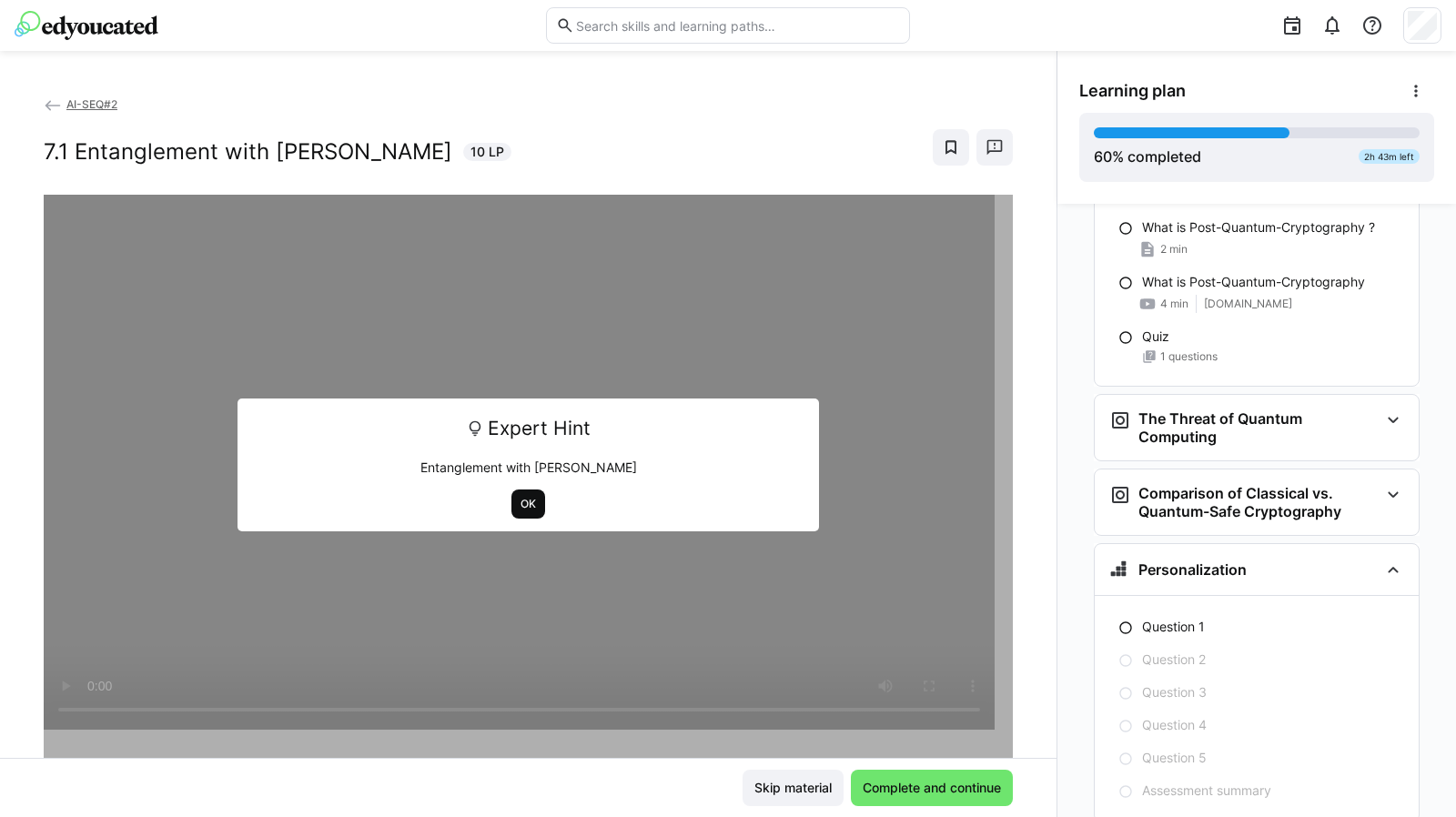
click at [528, 503] on span "OK" at bounding box center [528, 503] width 19 height 14
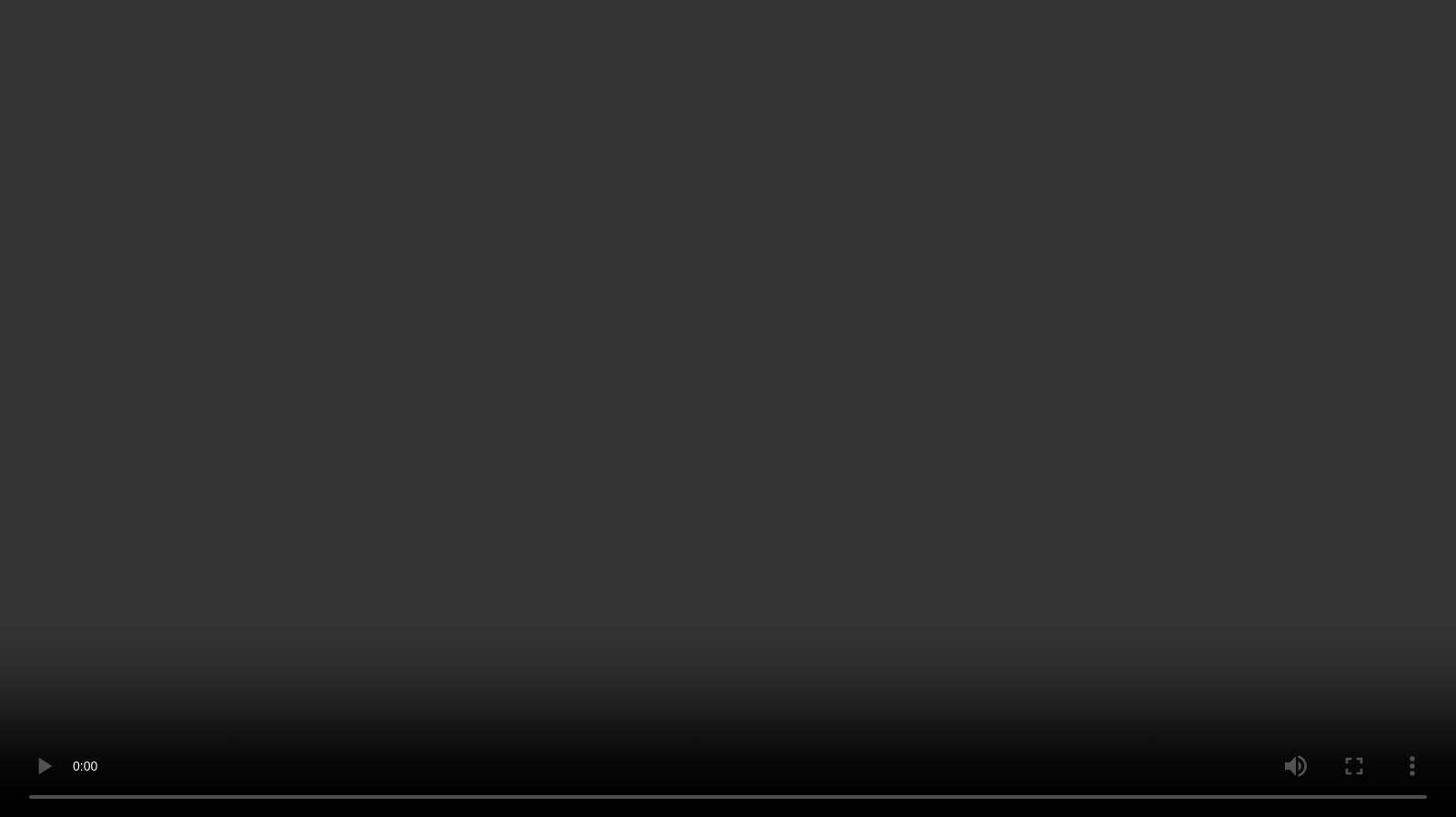
scroll to position [4049, 0]
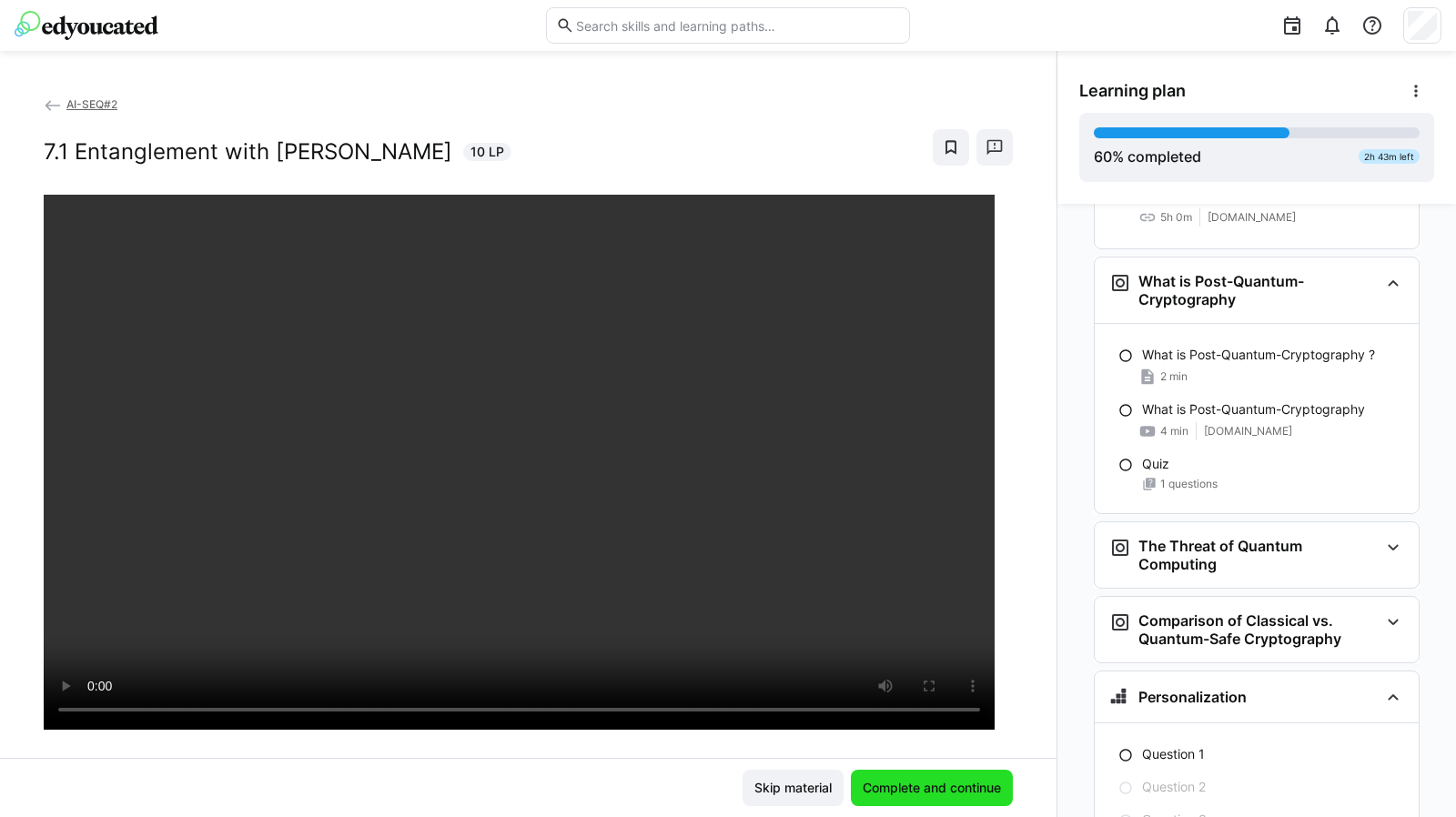
click at [968, 790] on span "Complete and continue" at bounding box center [932, 788] width 144 height 18
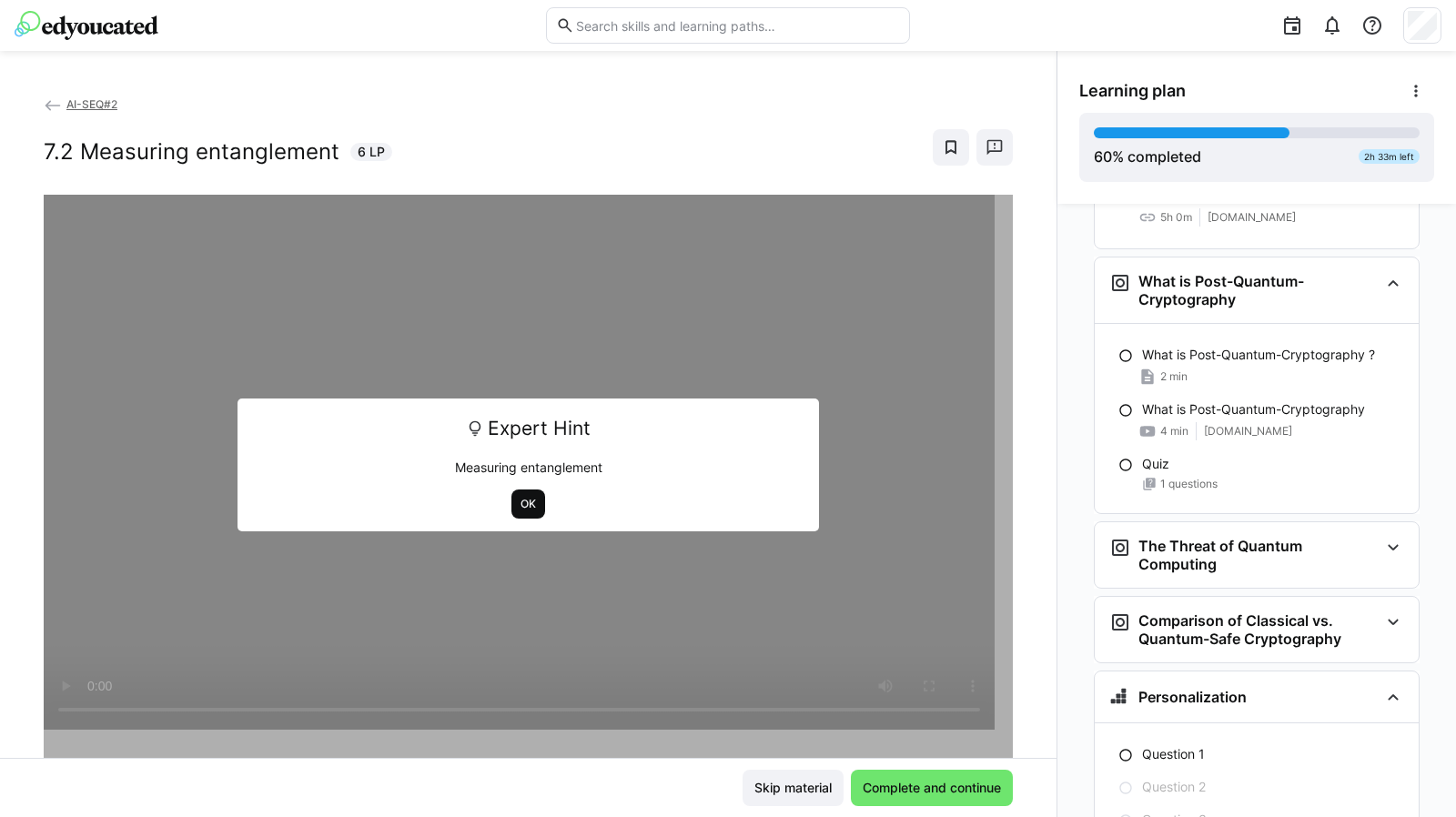
click at [519, 501] on span "OK" at bounding box center [528, 503] width 19 height 14
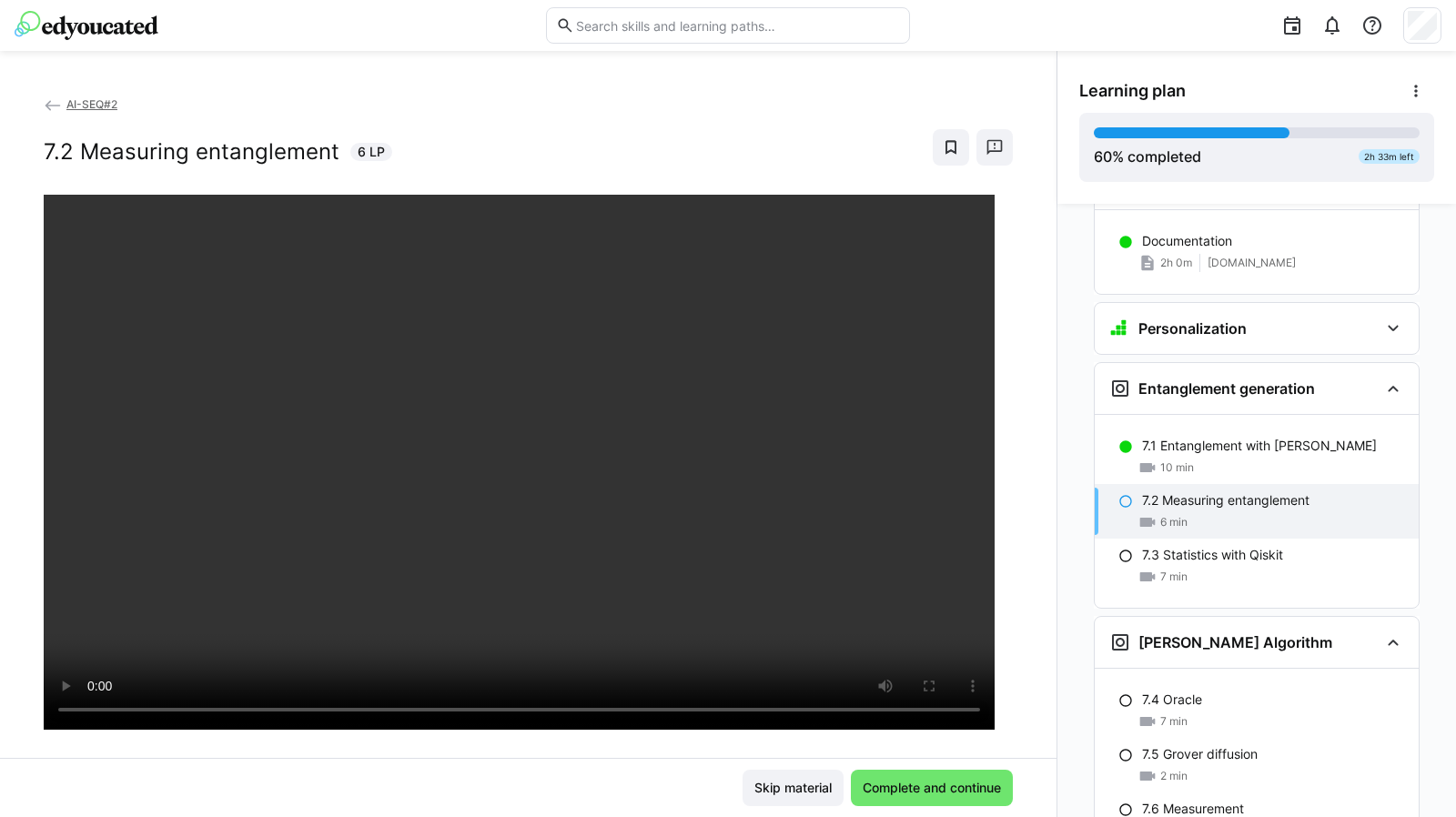
scroll to position [3154, 0]
